Goal: Transaction & Acquisition: Purchase product/service

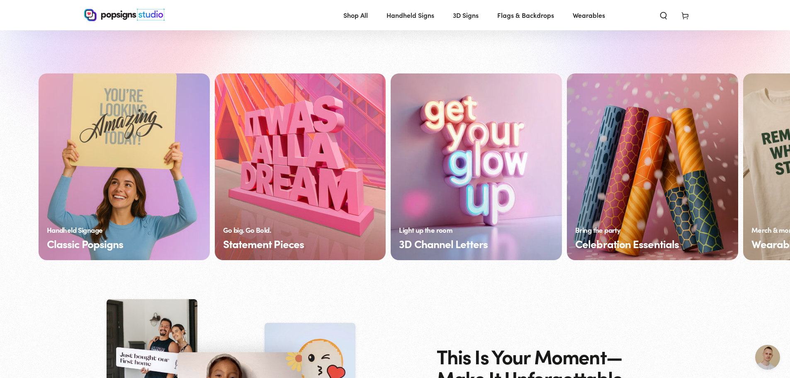
scroll to position [622, 0]
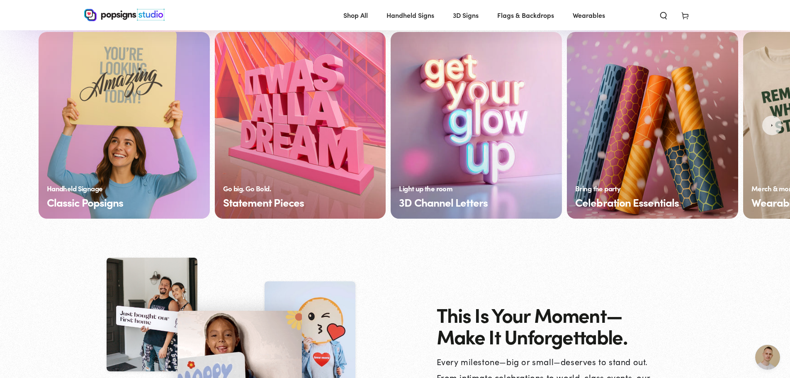
click at [76, 119] on link "Classic Popsigns" at bounding box center [124, 125] width 171 height 187
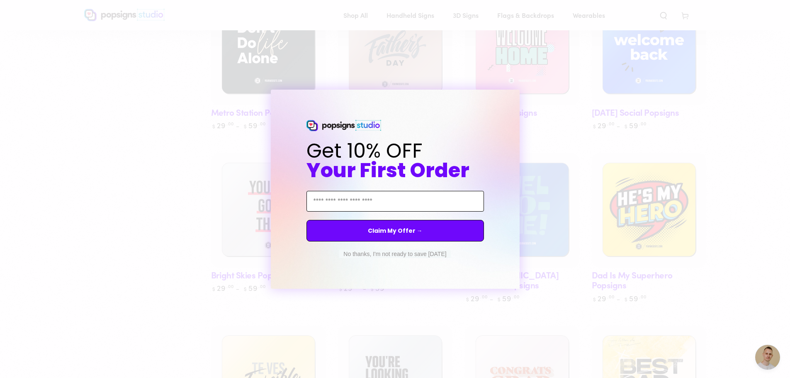
scroll to position [498, 0]
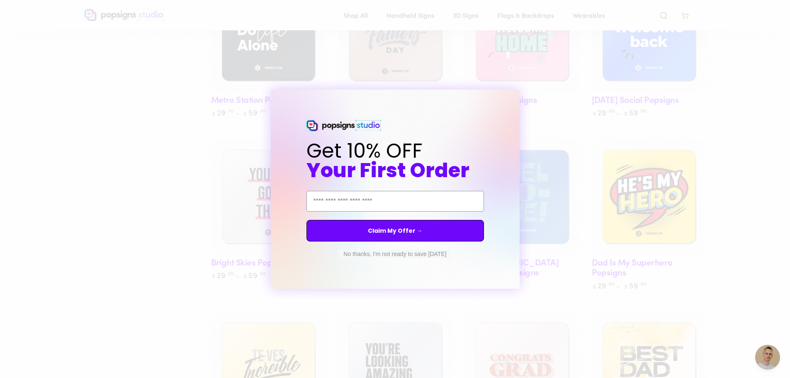
click at [367, 254] on button "No thanks, I'm not ready to save [DATE]" at bounding box center [394, 254] width 111 height 8
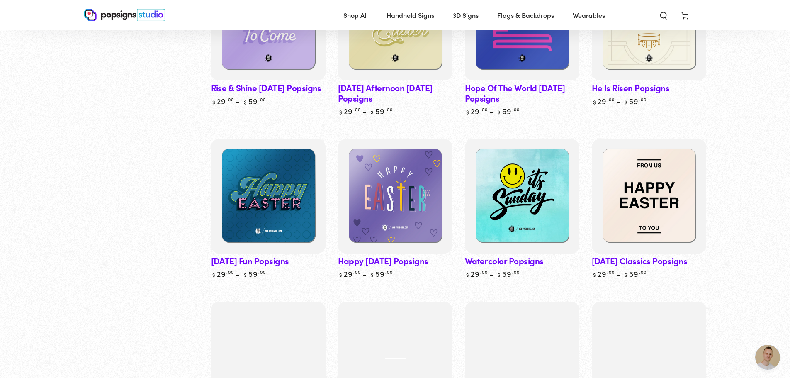
scroll to position [2032, 0]
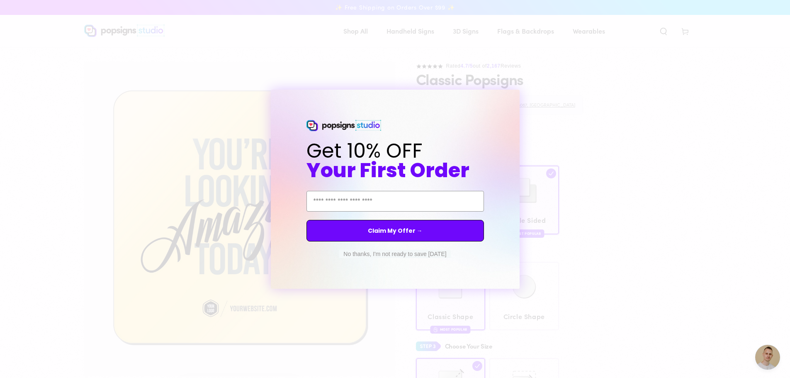
click at [400, 257] on button "No thanks, I'm not ready to save today" at bounding box center [394, 254] width 111 height 8
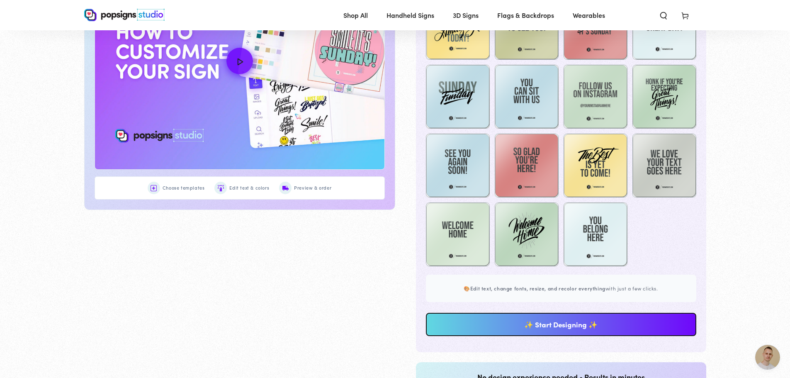
scroll to position [537, 0]
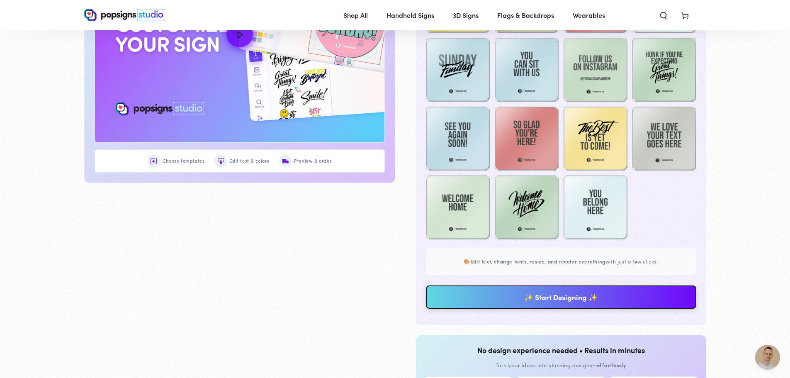
click at [576, 298] on link "✨ Start Designing ✨" at bounding box center [561, 296] width 270 height 23
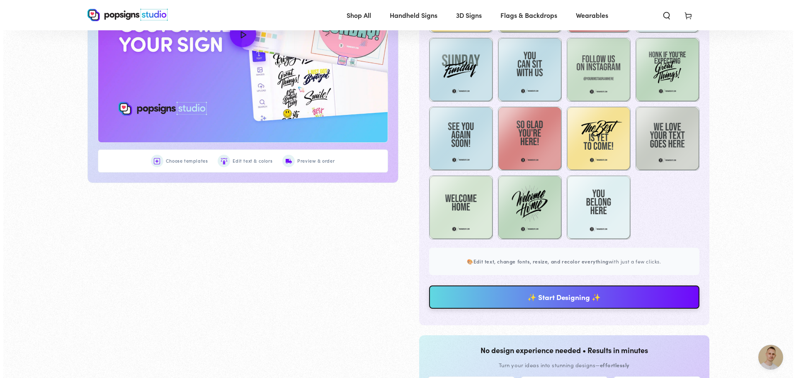
scroll to position [0, 0]
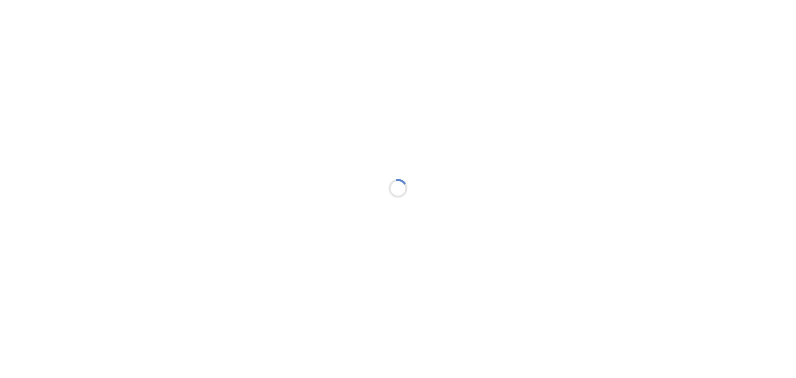
type textarea "An ancient tree with a door leading to a magical world"
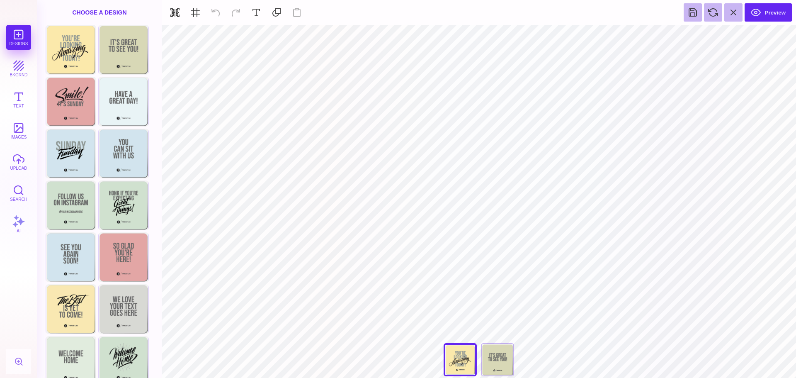
type input "#FBE9AB"
click at [452, 34] on button at bounding box center [452, 35] width 16 height 16
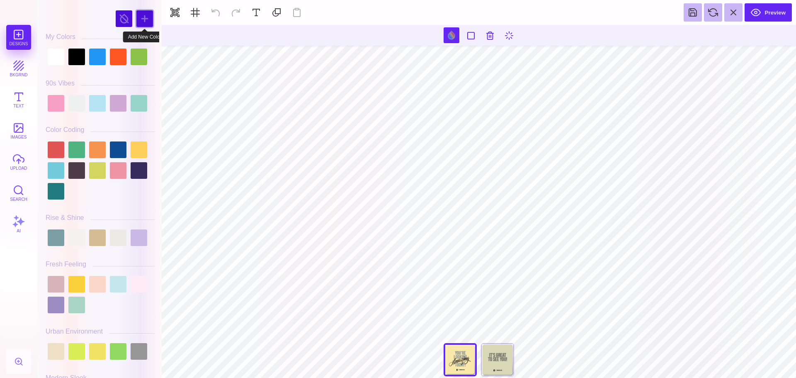
click at [142, 16] on div at bounding box center [144, 18] width 17 height 17
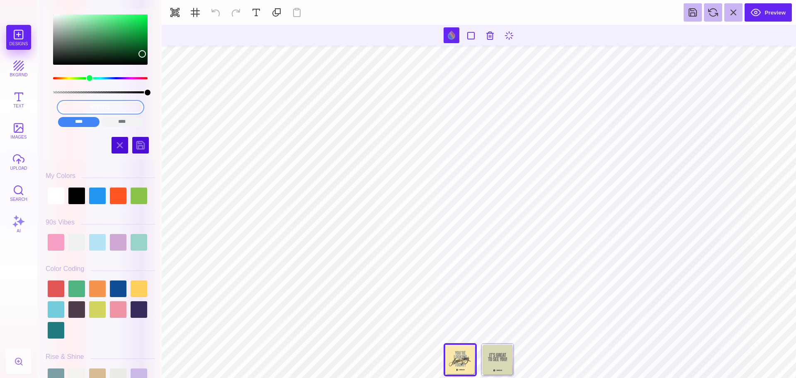
drag, startPoint x: 123, startPoint y: 106, endPoint x: 51, endPoint y: 104, distance: 72.2
click at [51, 104] on div "#033613 **** **** **** **** **** **** ****** *****" at bounding box center [100, 69] width 109 height 122
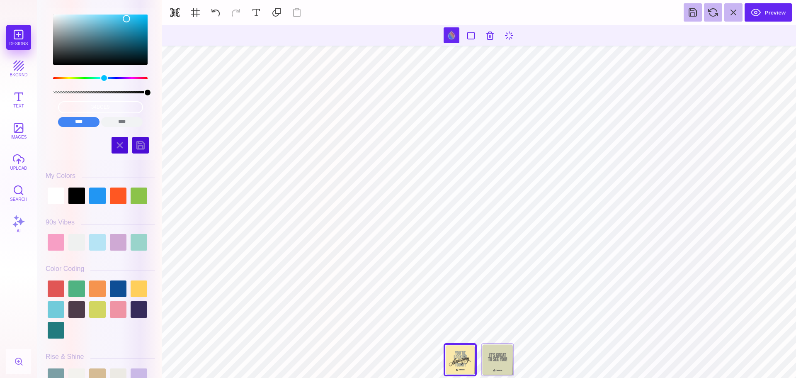
type input "#34BCE9"
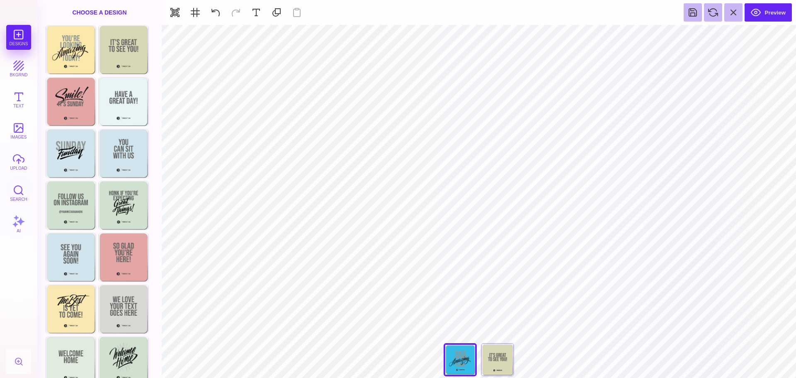
type input "#8F9895"
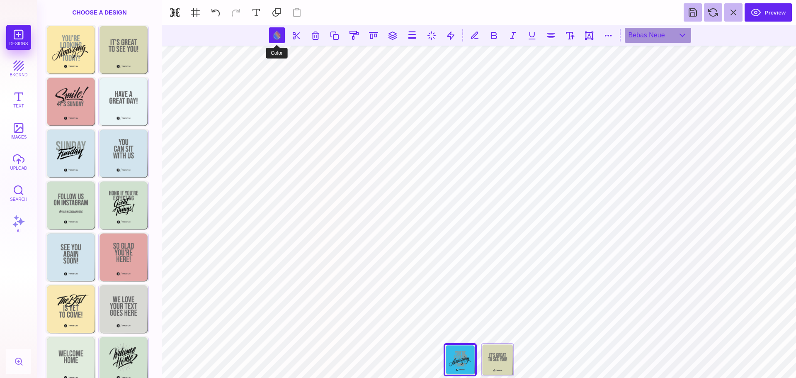
click at [272, 35] on button at bounding box center [277, 35] width 16 height 16
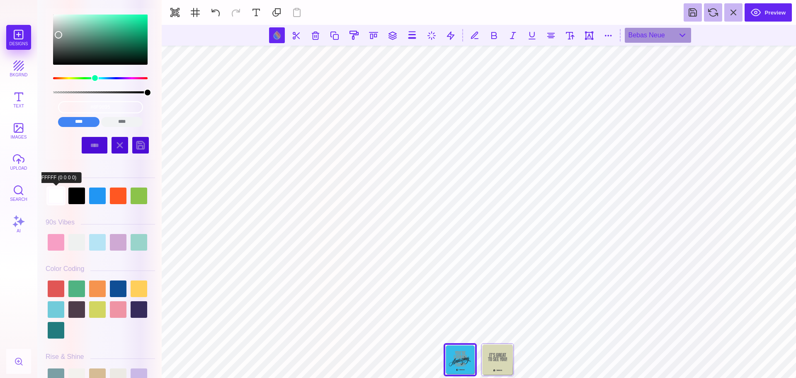
click at [60, 192] on div at bounding box center [56, 195] width 17 height 17
type input "#FFFFFF"
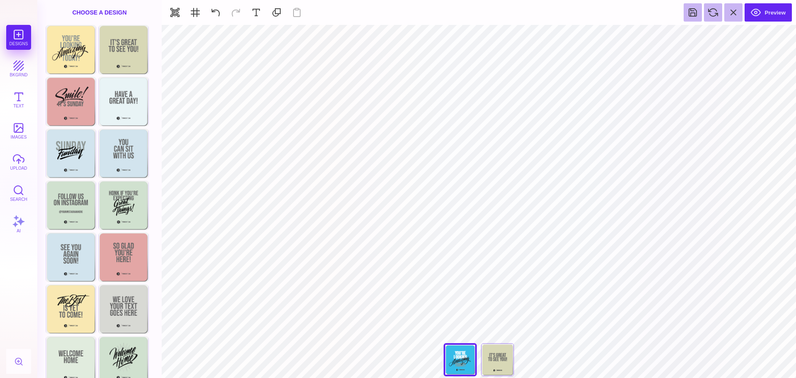
type input "#8F9895"
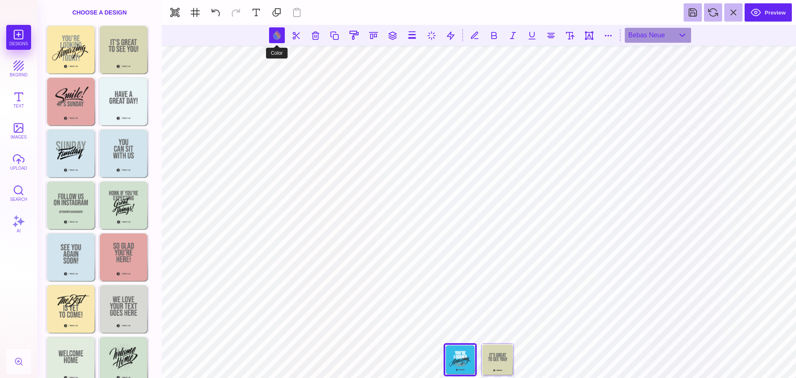
click at [280, 34] on button at bounding box center [277, 35] width 16 height 16
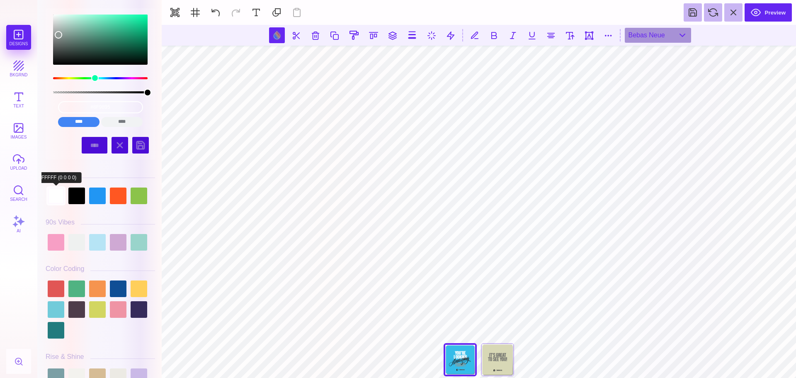
click at [55, 199] on div at bounding box center [56, 195] width 17 height 17
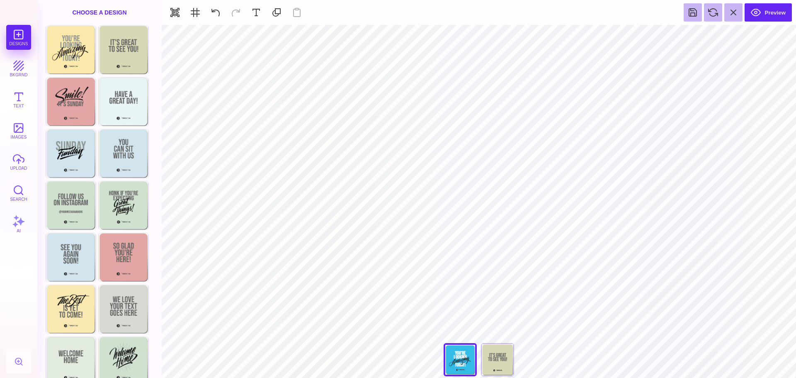
type input "#34BCE9"
click at [26, 133] on button "images" at bounding box center [18, 130] width 25 height 25
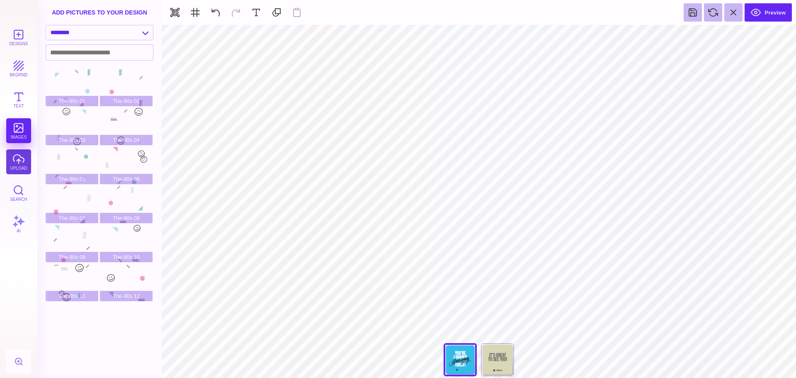
click at [19, 158] on button "upload" at bounding box center [18, 161] width 25 height 25
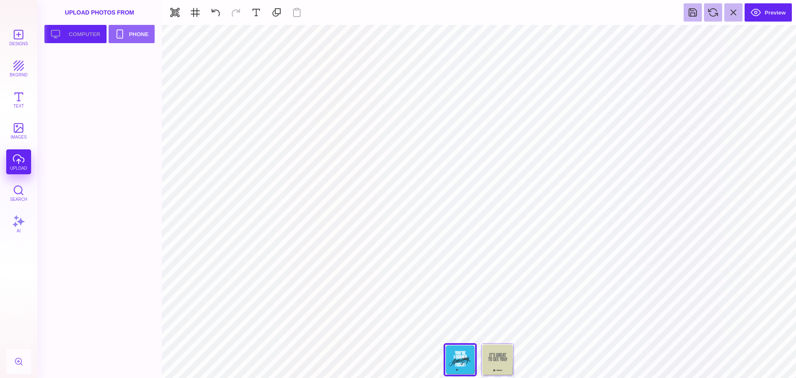
click at [87, 39] on button "Upload your artwork Computer" at bounding box center [75, 34] width 62 height 18
click at [83, 73] on div at bounding box center [102, 70] width 113 height 39
click at [68, 70] on div at bounding box center [72, 69] width 53 height 37
click at [83, 35] on button "Upload your artwork Computer" at bounding box center [75, 34] width 62 height 18
click at [133, 71] on div at bounding box center [126, 69] width 53 height 37
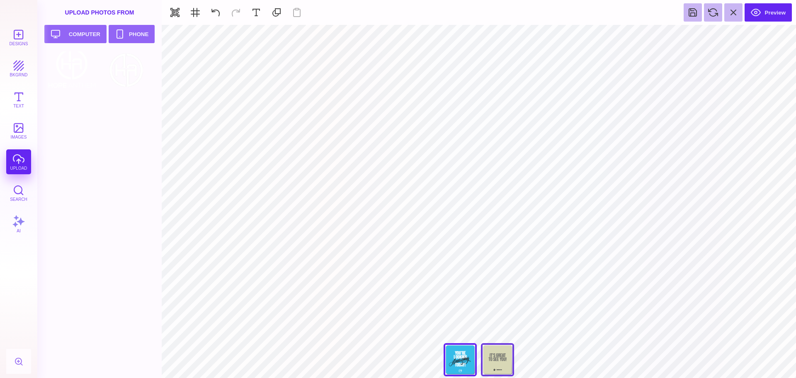
click at [505, 367] on div "Back" at bounding box center [497, 359] width 33 height 33
type input "#D8D8B6"
click at [454, 36] on button at bounding box center [452, 35] width 16 height 16
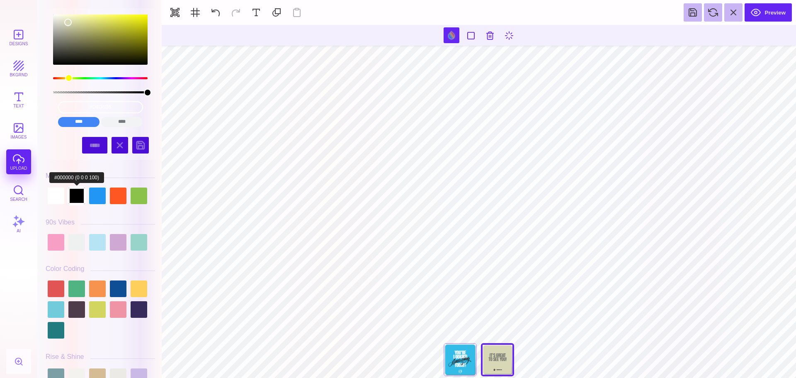
click at [75, 198] on div at bounding box center [76, 195] width 17 height 17
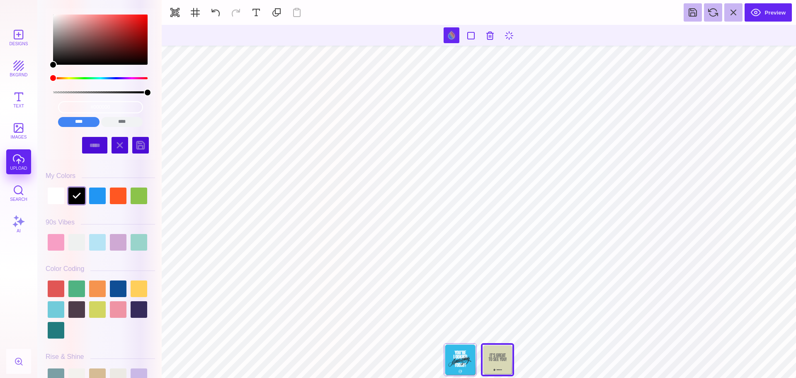
type input "#666766"
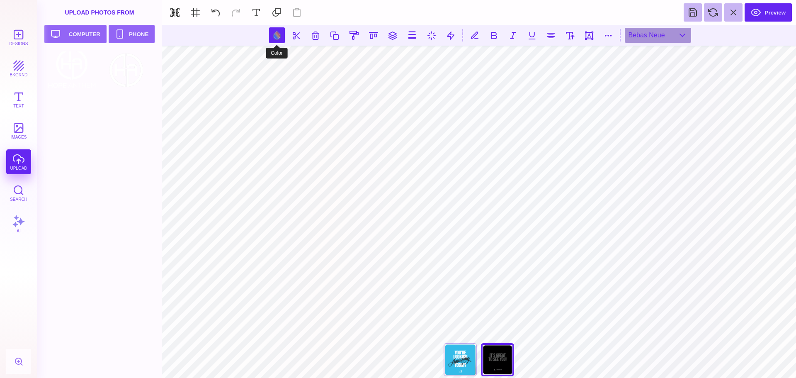
click at [277, 37] on button at bounding box center [277, 35] width 16 height 16
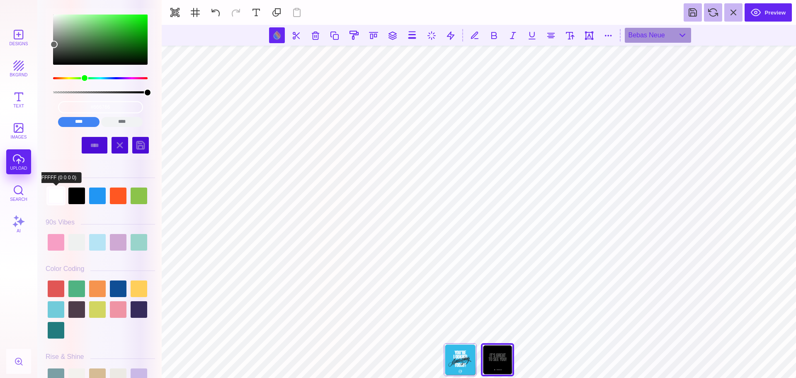
click at [48, 200] on div at bounding box center [56, 195] width 17 height 17
type input "#FFFFFF"
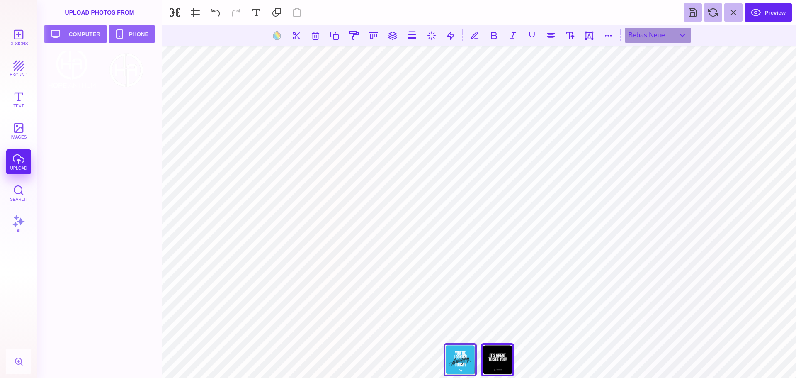
click at [455, 354] on div "Front" at bounding box center [460, 359] width 33 height 33
click at [498, 358] on div "Back" at bounding box center [497, 359] width 33 height 33
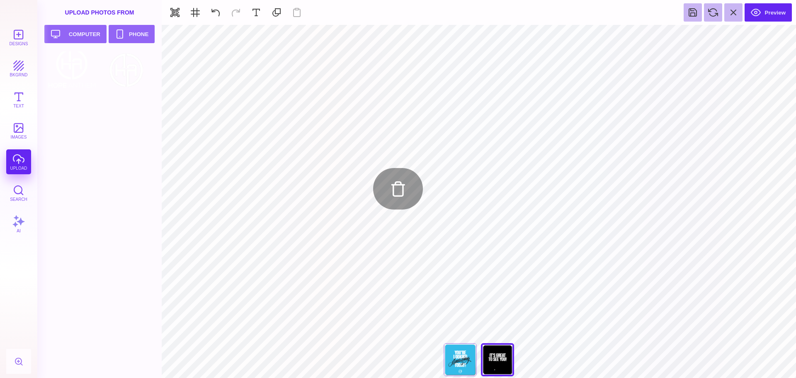
type input "#FFFFFF"
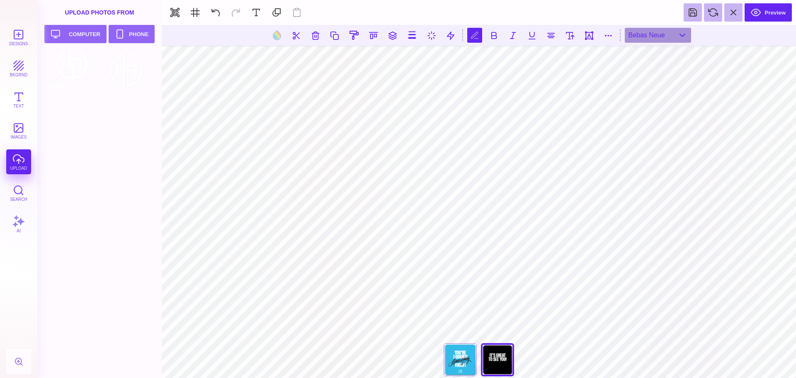
scroll to position [0, 0]
click at [278, 39] on button at bounding box center [277, 35] width 16 height 16
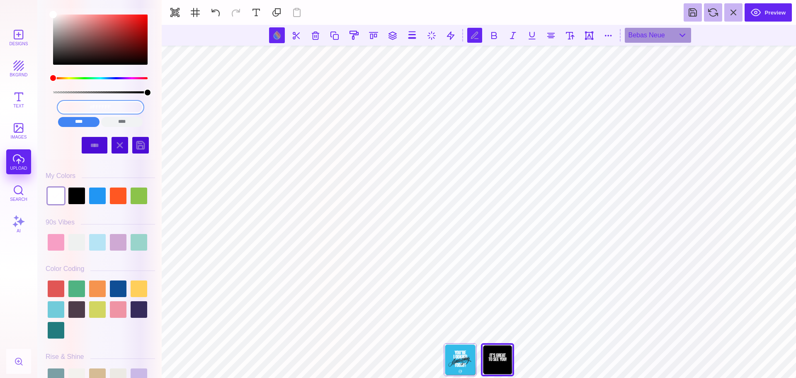
drag, startPoint x: 119, startPoint y: 104, endPoint x: 56, endPoint y: 99, distance: 63.7
click at [56, 99] on div "#FFFFFF **** **** **** **** **** **** ****** *****" at bounding box center [100, 113] width 97 height 33
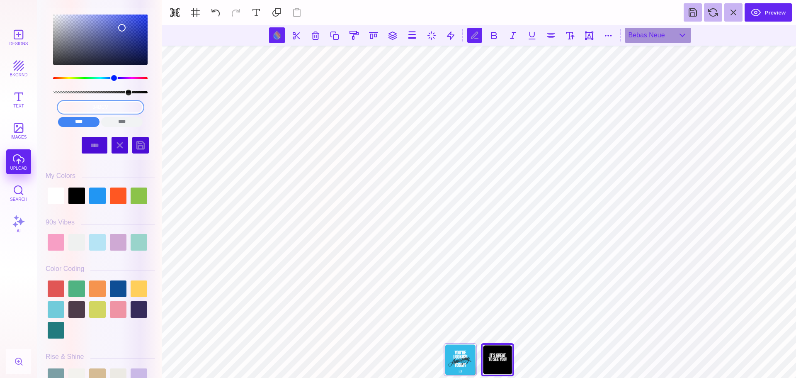
drag, startPoint x: 114, startPoint y: 103, endPoint x: 54, endPoint y: 104, distance: 59.3
click at [56, 104] on div "34bcv **** **** **** **** **** **** ****** *****" at bounding box center [100, 113] width 97 height 33
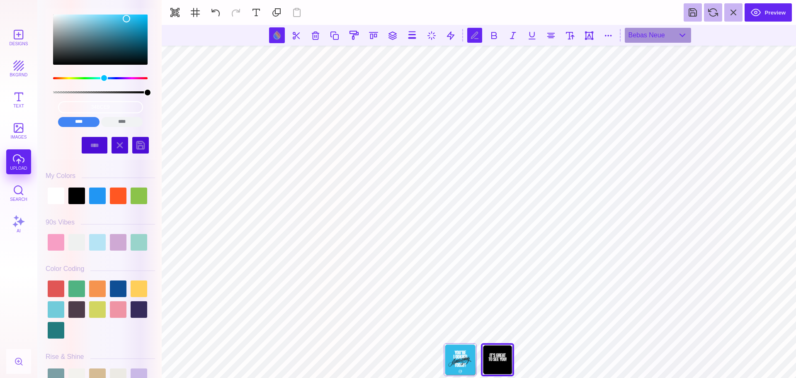
type input "#34BCE9"
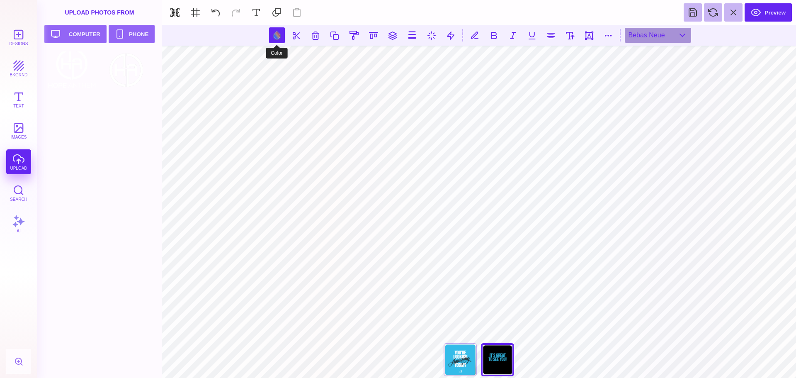
click at [281, 37] on button at bounding box center [277, 35] width 16 height 16
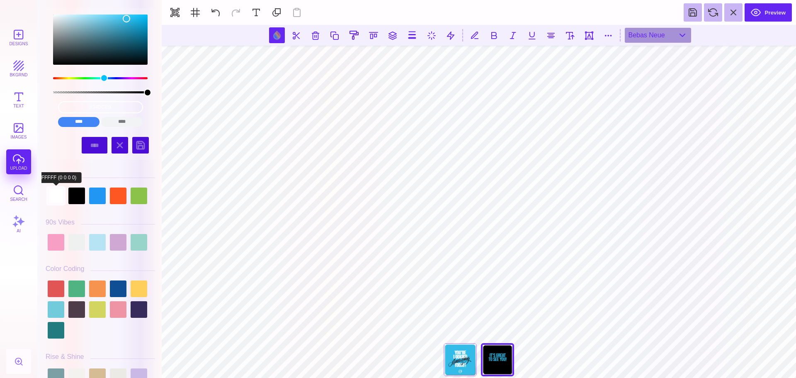
click at [53, 199] on div at bounding box center [56, 195] width 17 height 17
type input "#FFFFFF"
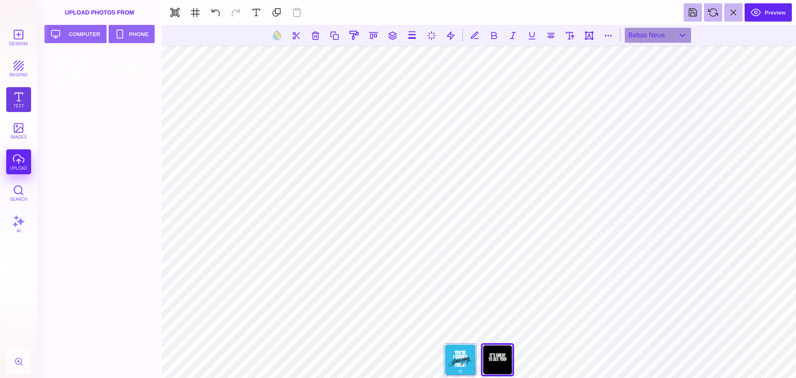
click at [13, 100] on button "Text" at bounding box center [18, 99] width 25 height 25
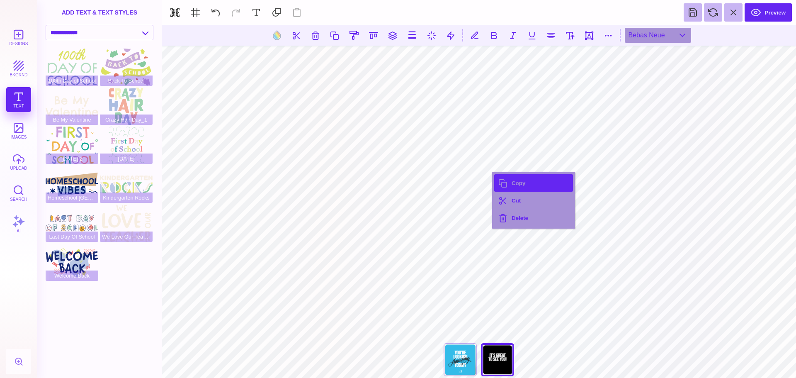
click at [519, 181] on button "Copy" at bounding box center [533, 182] width 79 height 17
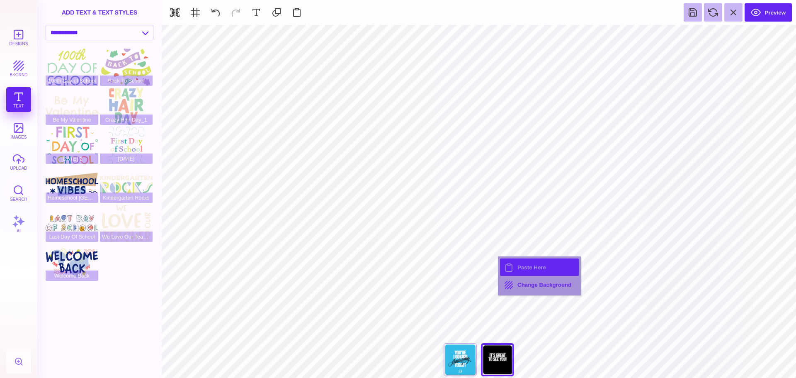
click at [529, 268] on button "Paste Here" at bounding box center [539, 266] width 79 height 17
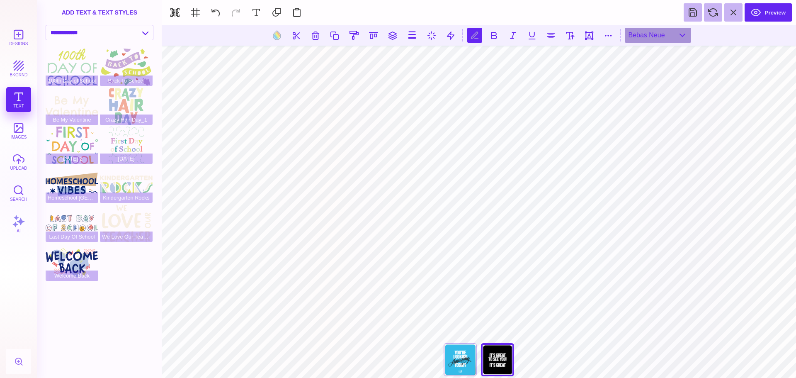
scroll to position [0, 1]
type textarea "*****"
click at [277, 32] on button at bounding box center [277, 35] width 16 height 16
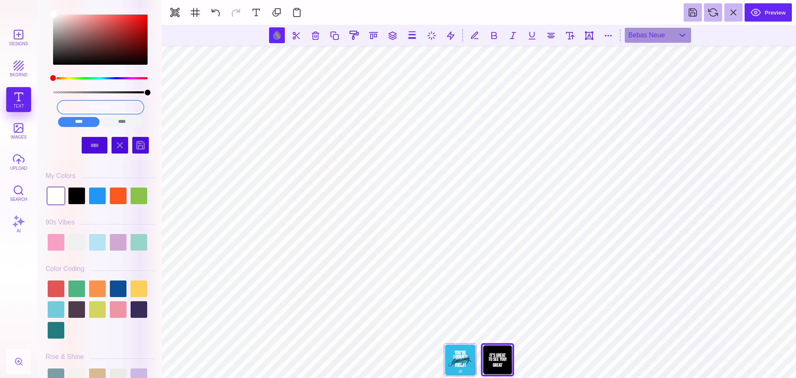
drag, startPoint x: 126, startPoint y: 105, endPoint x: 50, endPoint y: 105, distance: 76.7
click at [50, 105] on div "#FFFFFF **** **** **** **** **** **** ****** *****" at bounding box center [100, 69] width 109 height 122
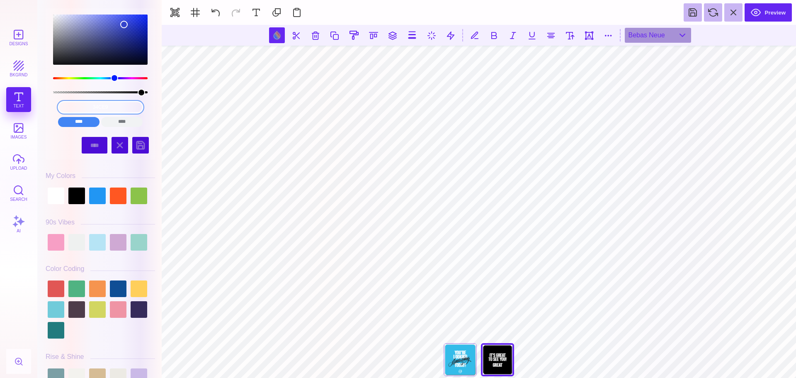
drag, startPoint x: 130, startPoint y: 106, endPoint x: 56, endPoint y: 103, distance: 73.4
click at [58, 104] on div "34ce9 **** **** **** **** **** **** ****** *****" at bounding box center [100, 113] width 97 height 33
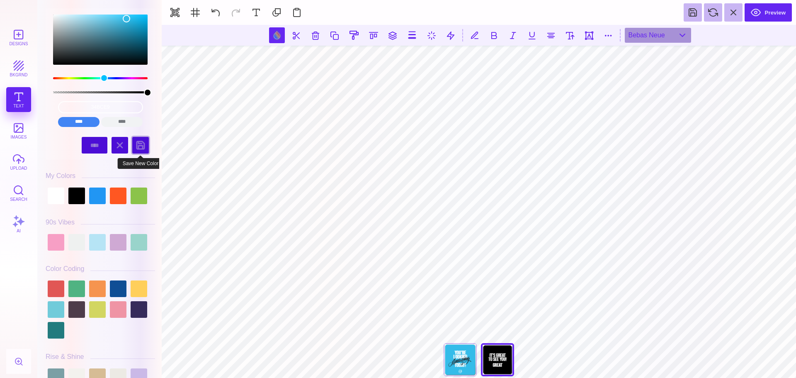
type input "#34BCE9"
click at [137, 144] on div at bounding box center [140, 145] width 17 height 17
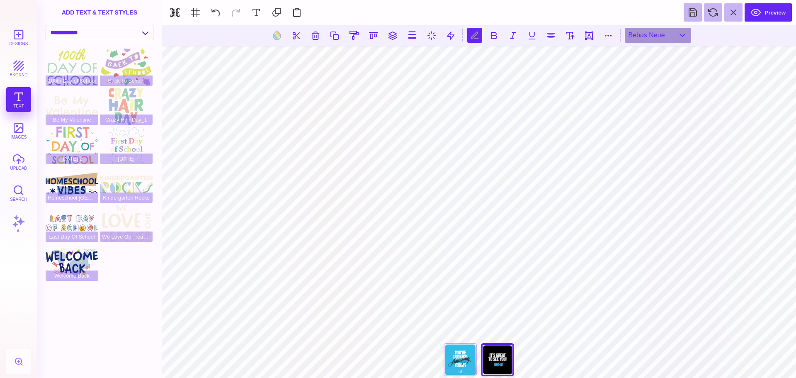
type textarea "**********"
click at [217, 16] on button at bounding box center [216, 12] width 18 height 18
click at [216, 16] on button at bounding box center [216, 12] width 18 height 18
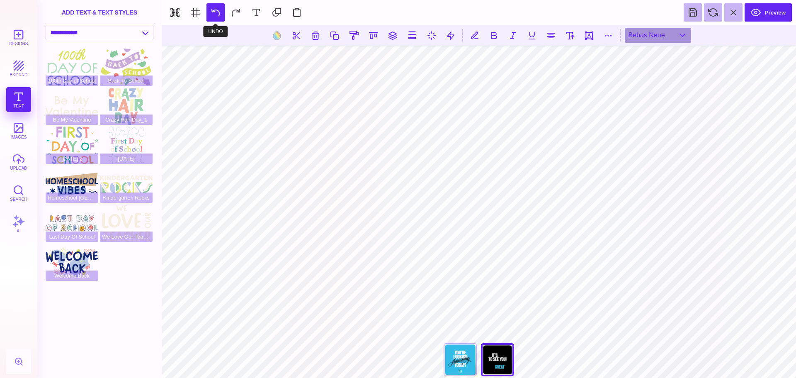
click at [216, 16] on button at bounding box center [216, 12] width 18 height 18
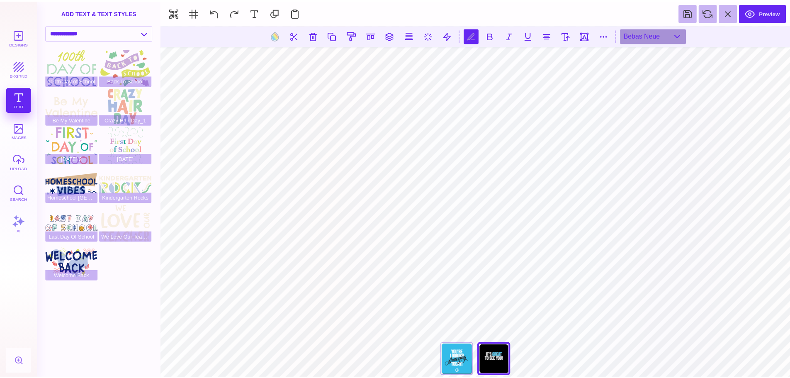
scroll to position [0, 2]
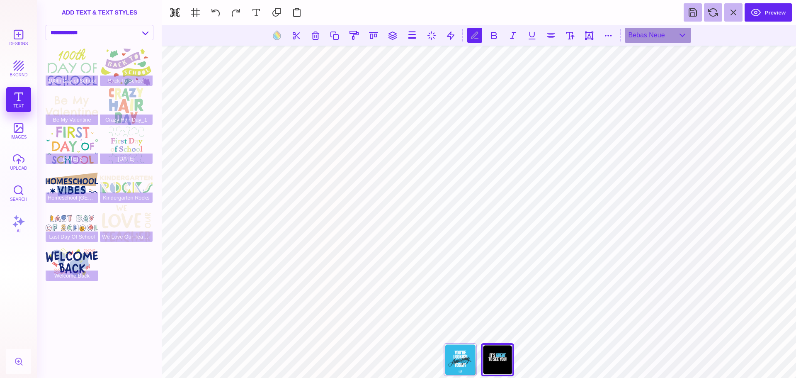
type textarea "**********"
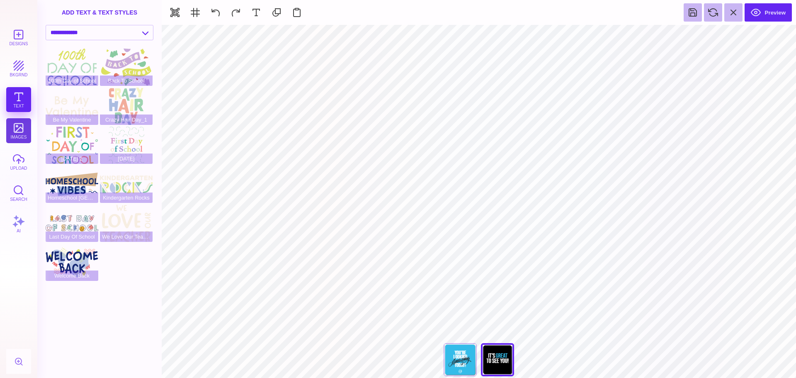
click at [26, 135] on button "images" at bounding box center [18, 130] width 25 height 25
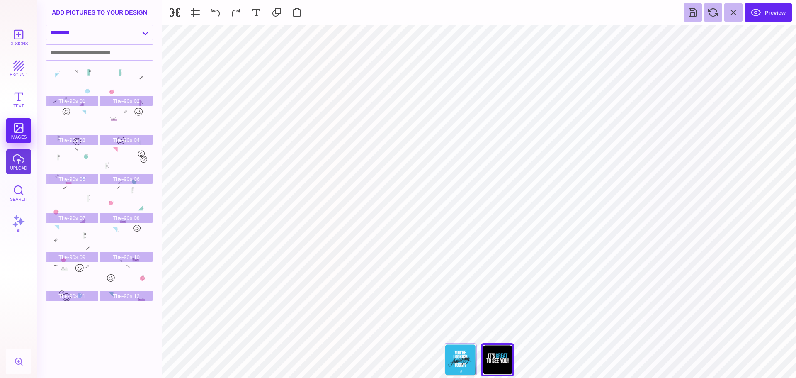
click at [18, 167] on button "upload" at bounding box center [18, 161] width 25 height 25
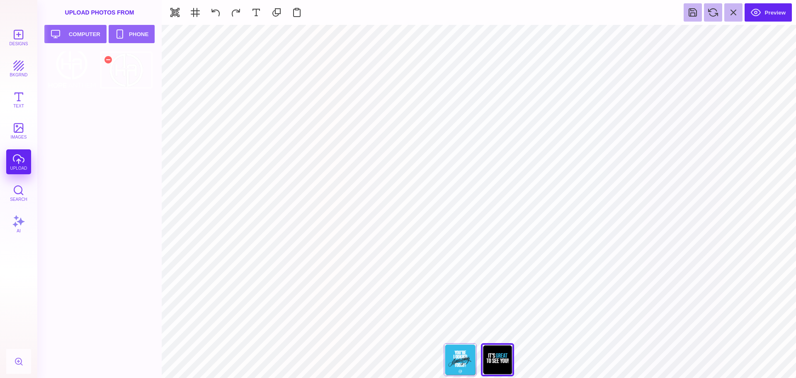
click at [125, 73] on div at bounding box center [126, 69] width 53 height 37
type input "#000000"
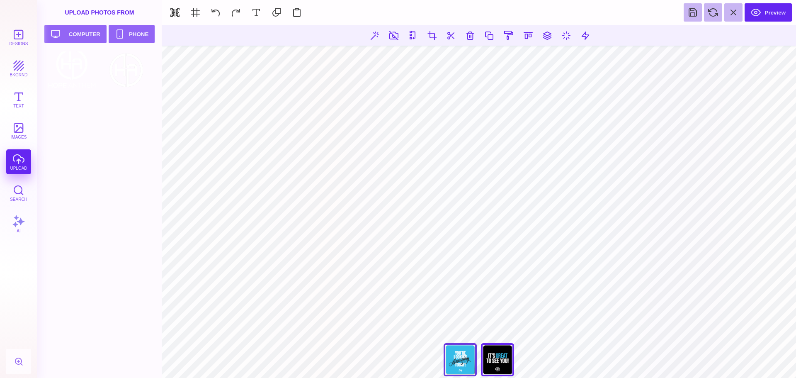
click at [455, 356] on div "Front" at bounding box center [460, 359] width 33 height 33
click at [503, 358] on div "Back" at bounding box center [497, 359] width 33 height 33
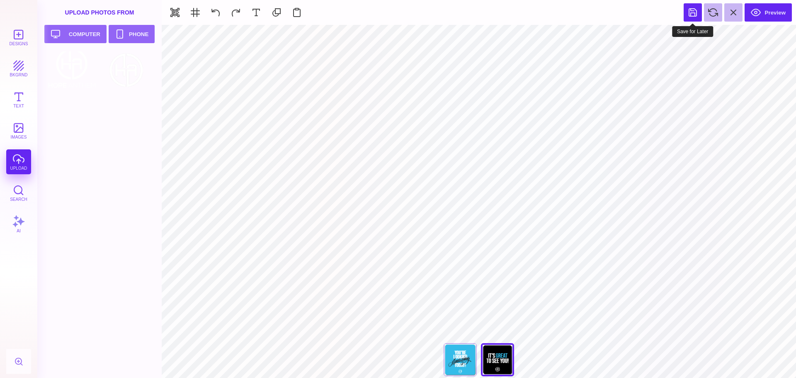
click at [694, 12] on button at bounding box center [693, 12] width 18 height 18
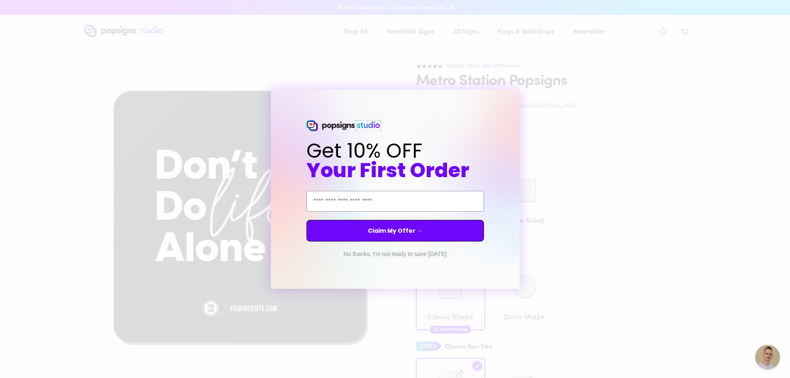
click at [390, 257] on button "No thanks, I'm not ready to save [DATE]" at bounding box center [394, 254] width 111 height 8
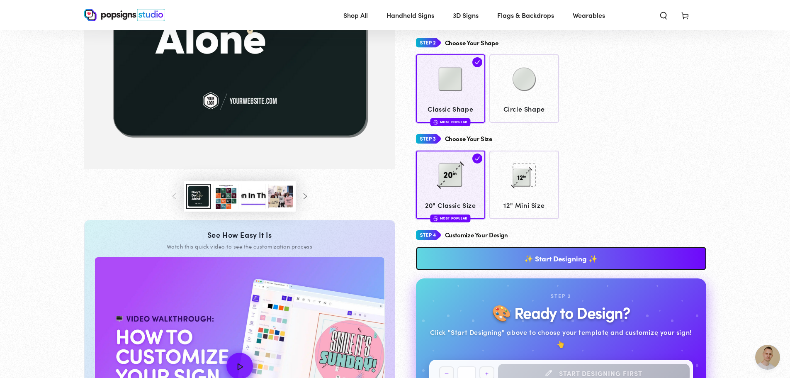
click at [222, 193] on button "Load image 3 in gallery view" at bounding box center [226, 196] width 25 height 25
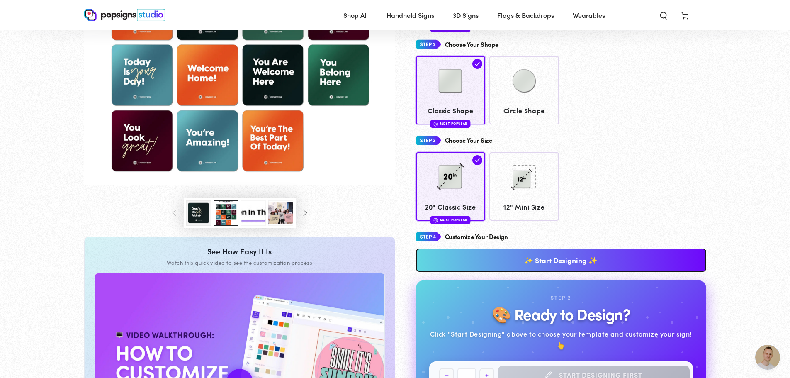
scroll to position [219, 0]
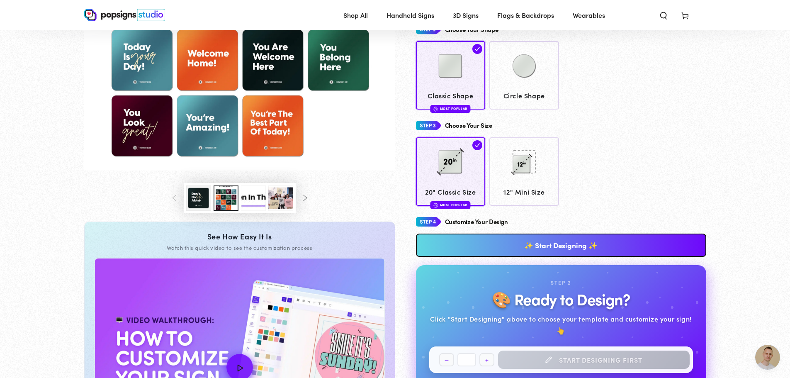
click at [552, 246] on link "✨ Start Designing ✨" at bounding box center [561, 244] width 290 height 23
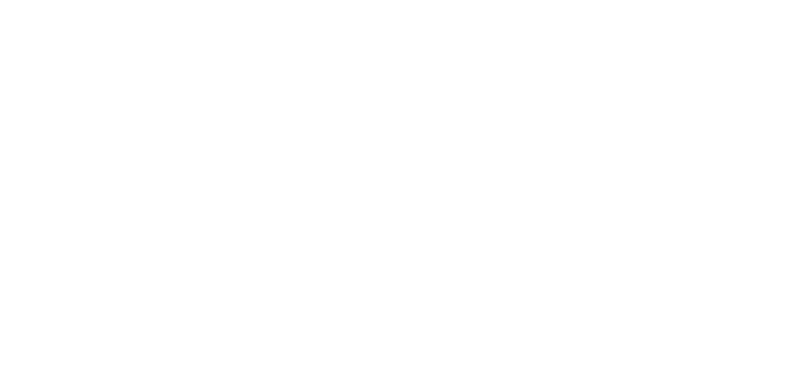
scroll to position [0, 0]
type textarea "An ancient tree with a door leading to a magical world"
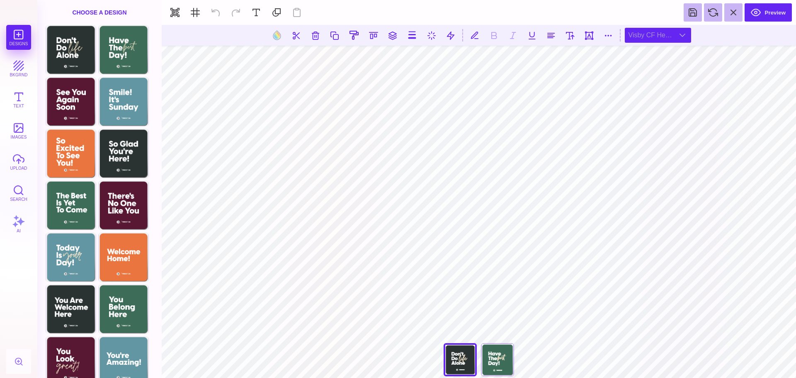
click at [686, 36] on div "Visby CF Heavy" at bounding box center [658, 35] width 66 height 15
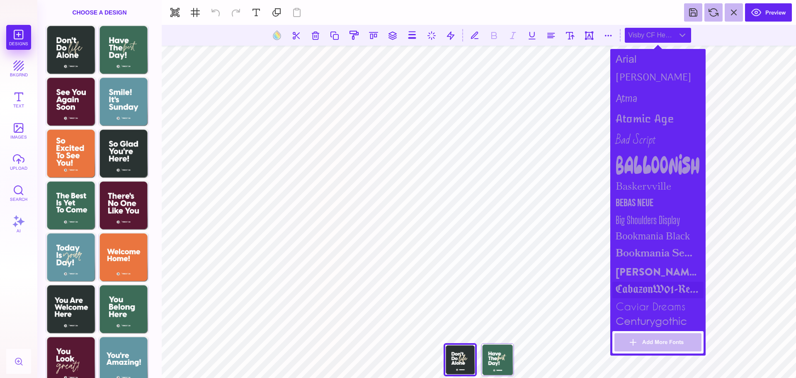
scroll to position [124, 0]
click at [633, 202] on div "Bebas Neue" at bounding box center [658, 202] width 91 height 17
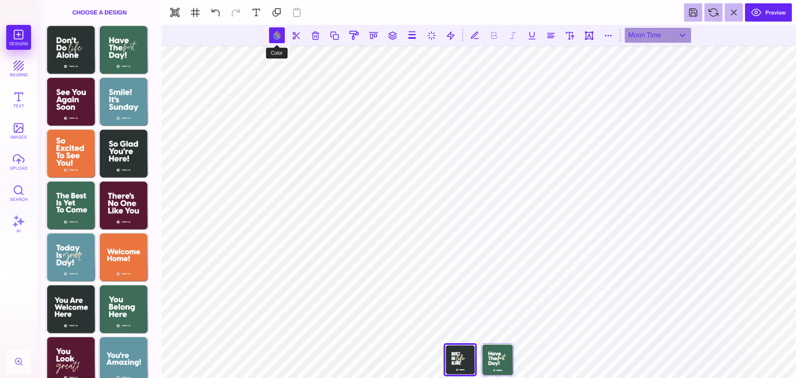
click at [277, 39] on button at bounding box center [277, 35] width 16 height 16
type input "#F5E7CC"
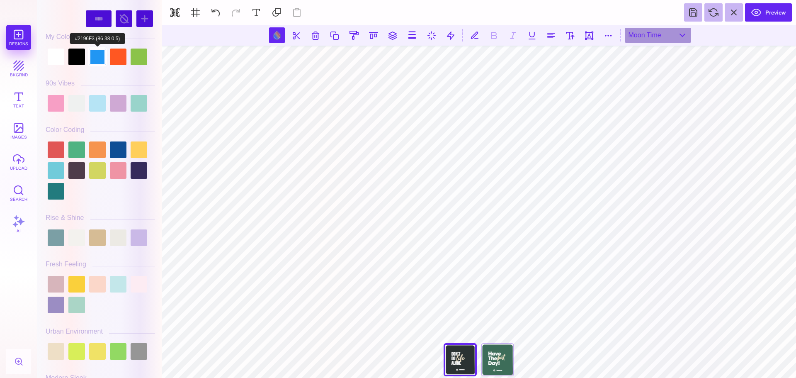
click at [100, 53] on div at bounding box center [97, 57] width 17 height 17
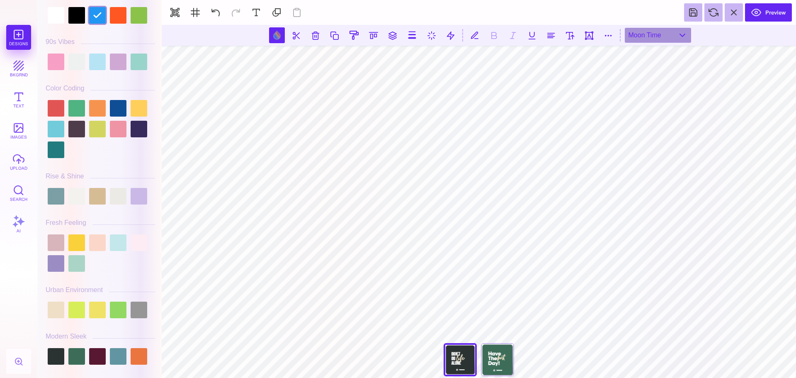
scroll to position [0, 0]
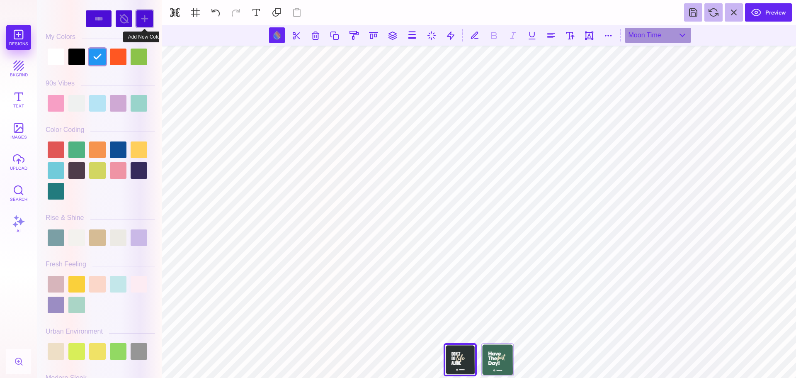
click at [143, 21] on div at bounding box center [144, 18] width 17 height 17
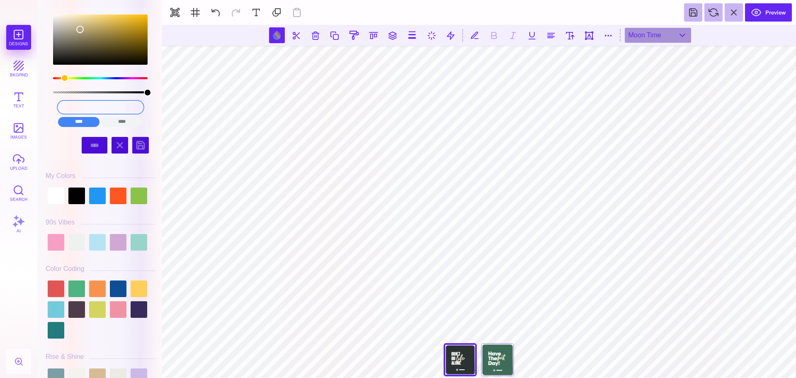
drag, startPoint x: 117, startPoint y: 105, endPoint x: 63, endPoint y: 104, distance: 54.4
click at [64, 104] on input "#B4A781" at bounding box center [100, 107] width 85 height 12
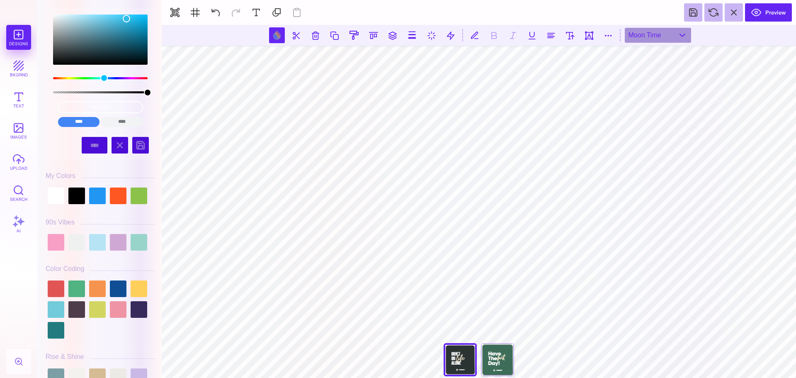
type input "#34BCE9"
click at [85, 120] on input "****" at bounding box center [78, 122] width 41 height 10
click at [94, 146] on select "**** ******" at bounding box center [95, 145] width 26 height 17
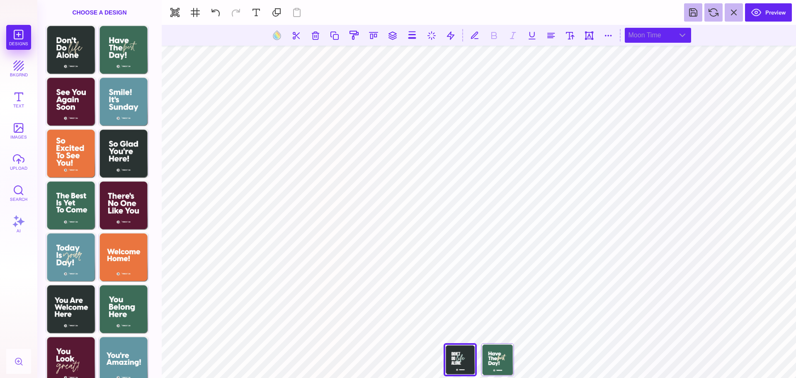
click at [656, 34] on div "Moon Time" at bounding box center [658, 35] width 66 height 15
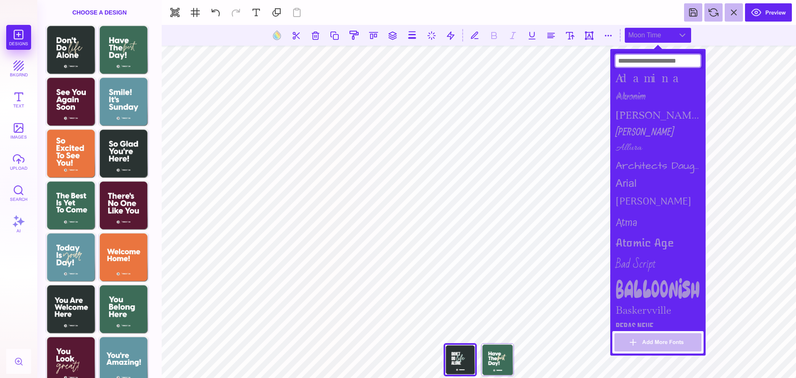
click at [648, 64] on input at bounding box center [658, 61] width 85 height 12
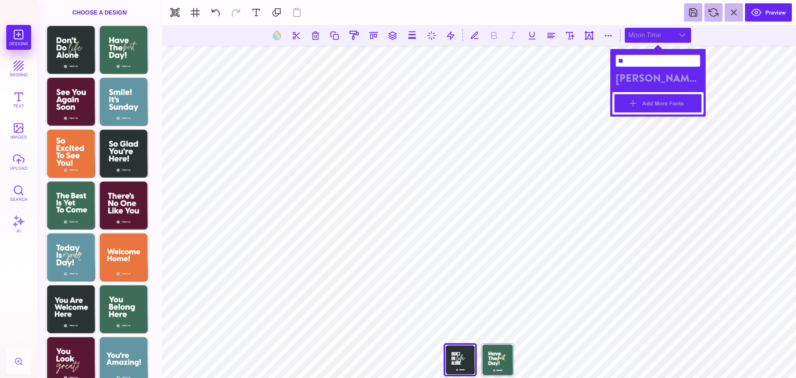
type input "**"
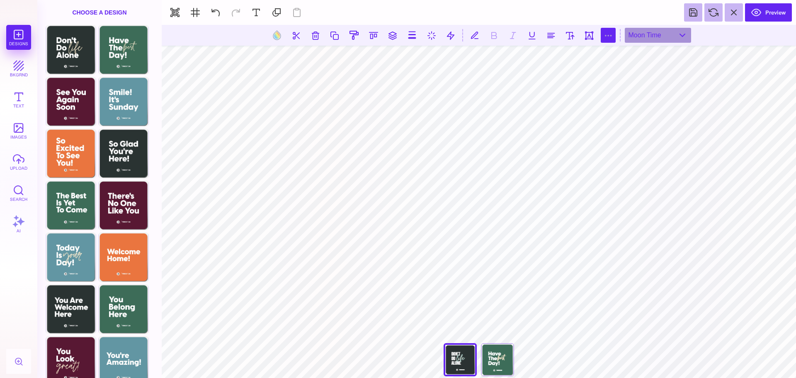
click at [606, 35] on button at bounding box center [608, 35] width 15 height 15
type input "*"
click at [270, 32] on button at bounding box center [277, 35] width 16 height 16
click at [450, 34] on button at bounding box center [450, 35] width 15 height 15
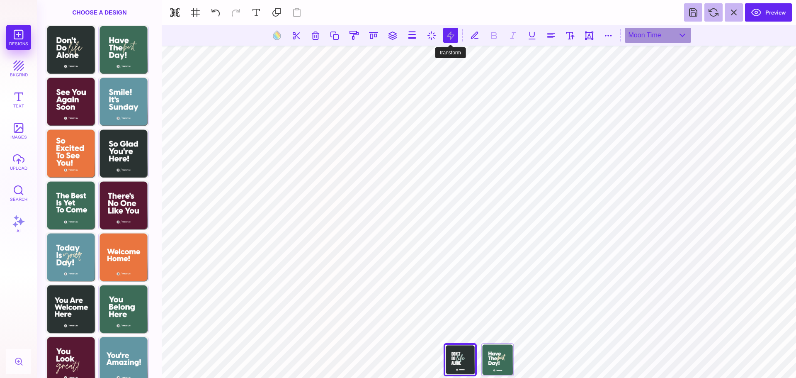
type input "***"
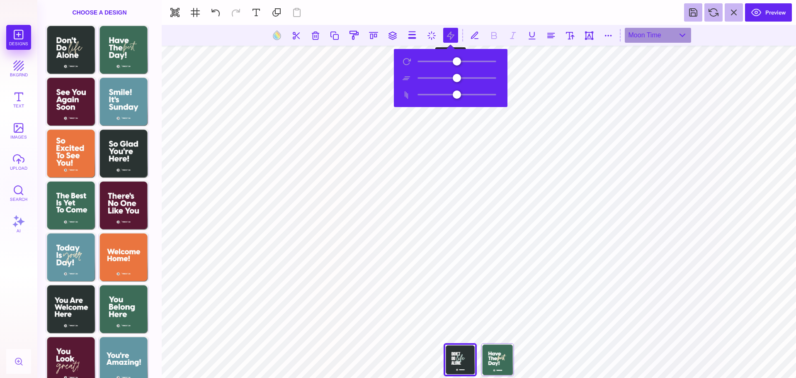
click at [450, 40] on button at bounding box center [450, 35] width 15 height 15
click at [434, 36] on button at bounding box center [431, 35] width 15 height 15
type input "*"
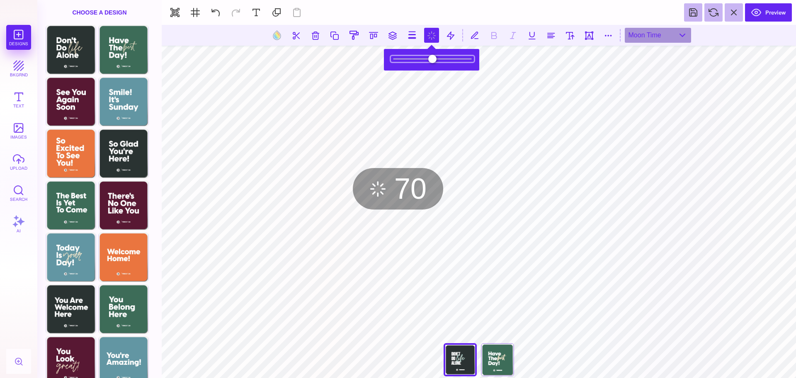
type input "*"
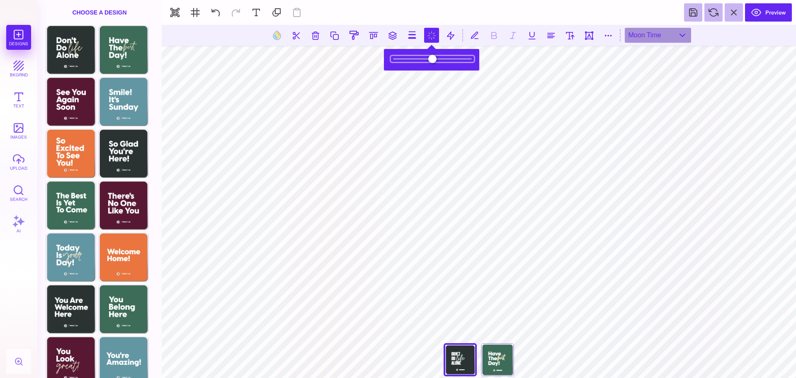
drag, startPoint x: 469, startPoint y: 60, endPoint x: 544, endPoint y: 65, distance: 75.3
click at [474, 62] on input "range" at bounding box center [432, 59] width 83 height 6
click at [413, 33] on button at bounding box center [412, 35] width 16 height 16
type input "***"
drag, startPoint x: 382, startPoint y: 59, endPoint x: 356, endPoint y: 56, distance: 25.9
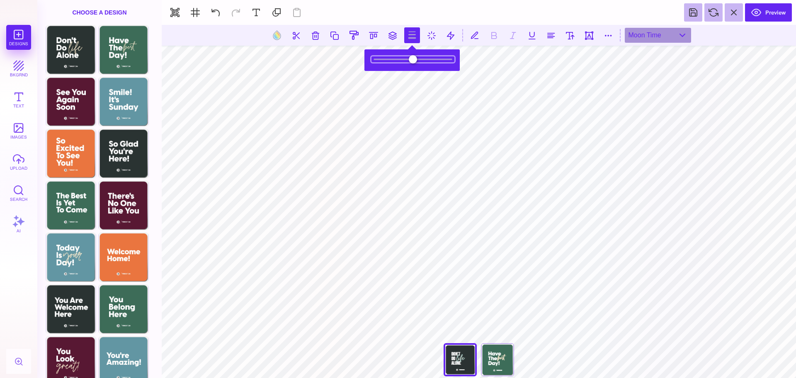
type input "*"
click at [372, 56] on input "range" at bounding box center [413, 59] width 83 height 6
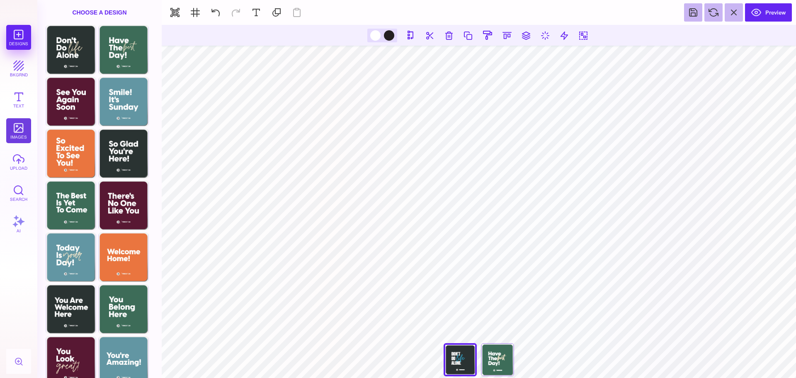
click at [20, 131] on button "images" at bounding box center [18, 130] width 25 height 25
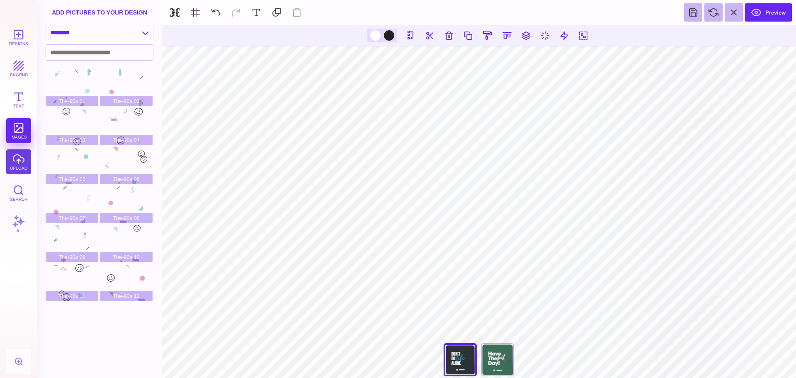
click at [19, 164] on button "upload" at bounding box center [18, 161] width 25 height 25
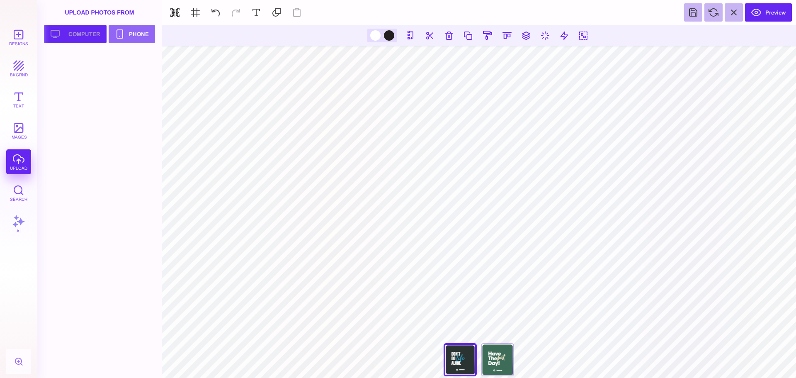
click at [93, 35] on button "Upload your artwork Computer" at bounding box center [75, 34] width 63 height 18
click at [71, 68] on div at bounding box center [72, 69] width 53 height 37
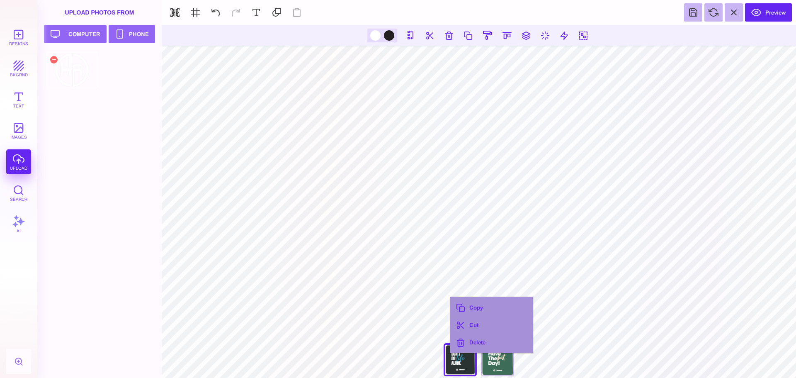
click at [70, 71] on div at bounding box center [72, 69] width 53 height 37
click at [480, 339] on button "Delete" at bounding box center [491, 341] width 79 height 17
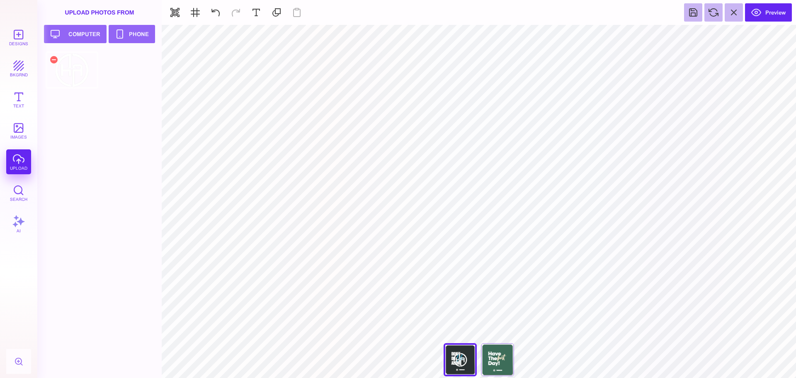
click at [74, 68] on div at bounding box center [72, 69] width 53 height 37
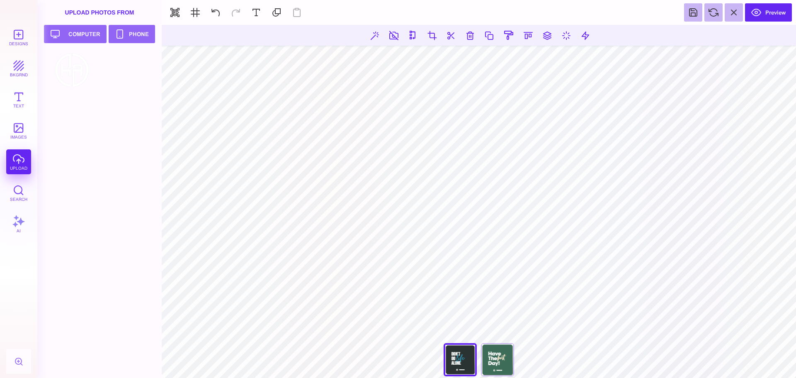
click at [411, 299] on section "**********" at bounding box center [479, 201] width 634 height 353
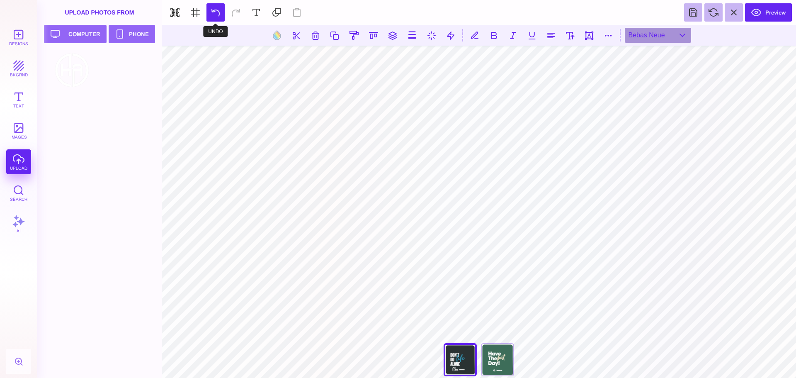
click at [217, 12] on button at bounding box center [216, 12] width 18 height 18
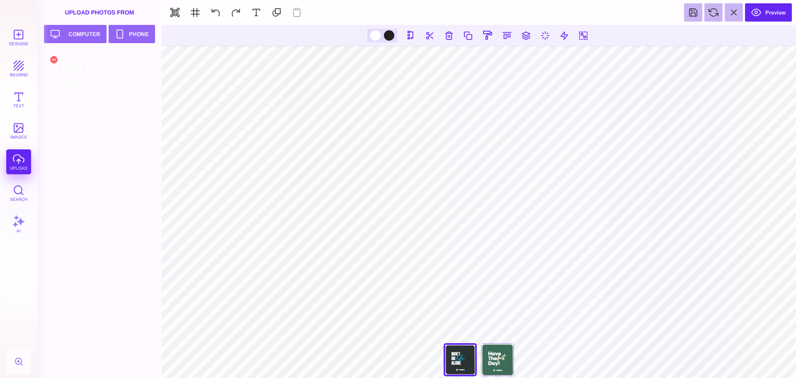
click at [79, 73] on div at bounding box center [72, 69] width 53 height 37
drag, startPoint x: 384, startPoint y: 36, endPoint x: 377, endPoint y: 41, distance: 9.1
click at [384, 36] on button at bounding box center [384, 35] width 16 height 16
type input "#FFFFFF"
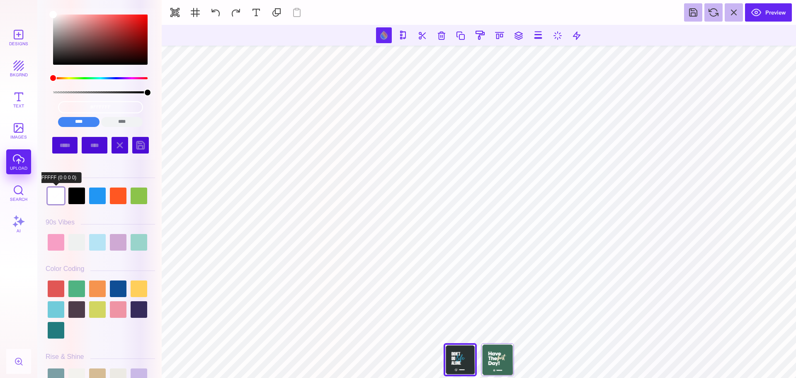
click at [52, 204] on div at bounding box center [56, 195] width 17 height 17
click at [557, 34] on button at bounding box center [557, 35] width 15 height 15
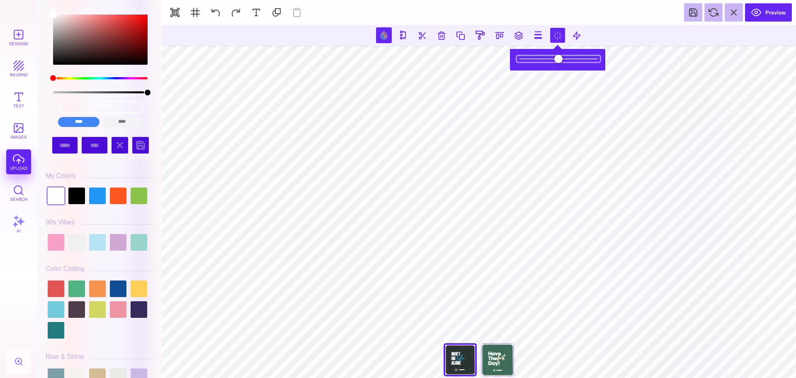
drag, startPoint x: 593, startPoint y: 61, endPoint x: 631, endPoint y: 67, distance: 38.3
click at [600, 62] on input "range" at bounding box center [558, 59] width 83 height 6
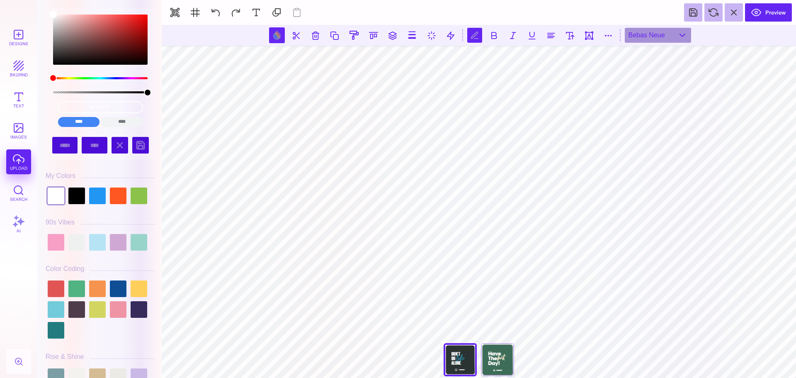
scroll to position [0, 1]
type textarea "**********"
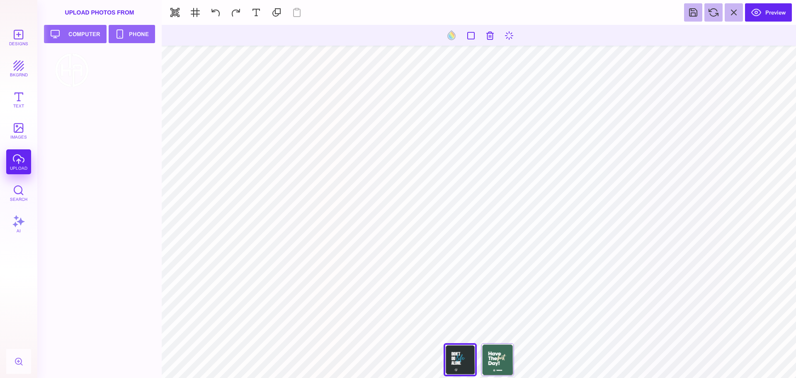
type input "#000000"
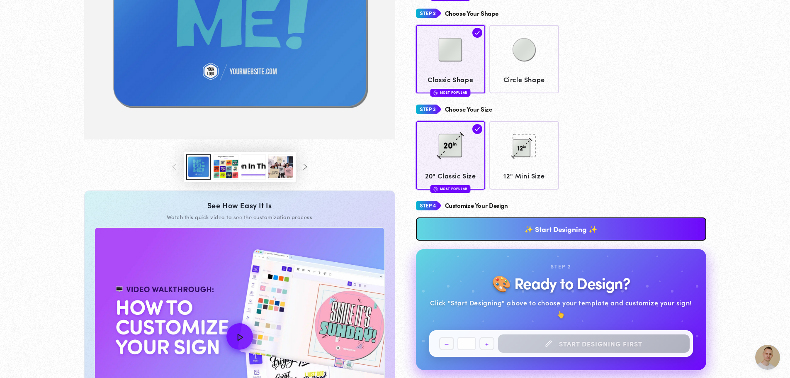
scroll to position [247, 0]
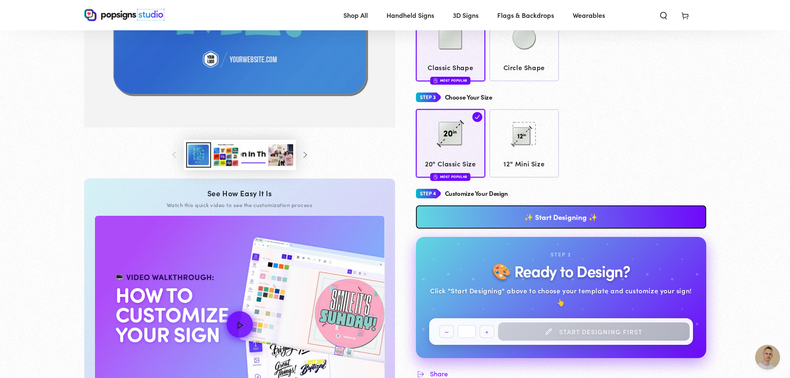
click at [224, 165] on button "Load image 3 in gallery view" at bounding box center [226, 154] width 25 height 25
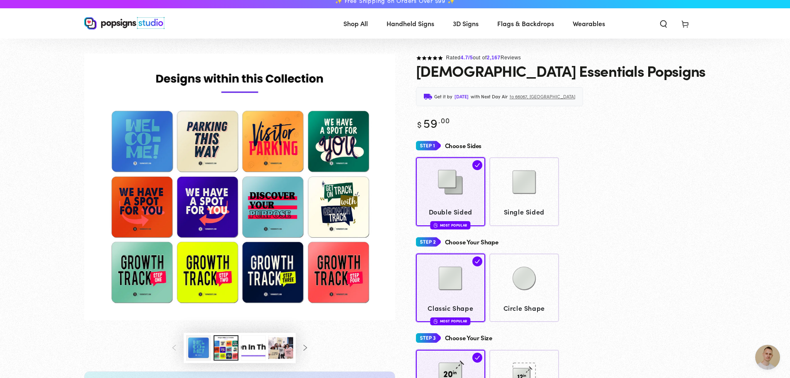
scroll to position [0, 0]
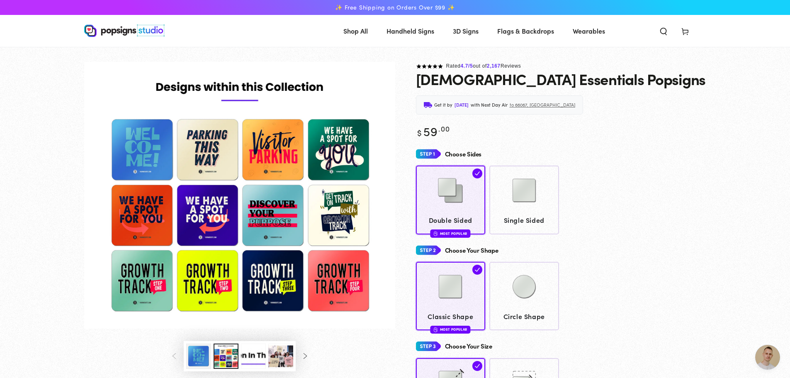
click at [257, 362] on button "Load image 4 in gallery view" at bounding box center [253, 355] width 25 height 25
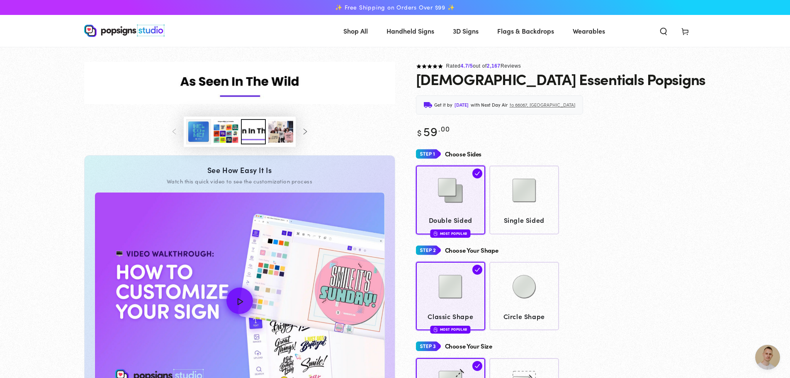
click at [231, 129] on button "Load image 3 in gallery view" at bounding box center [226, 131] width 25 height 25
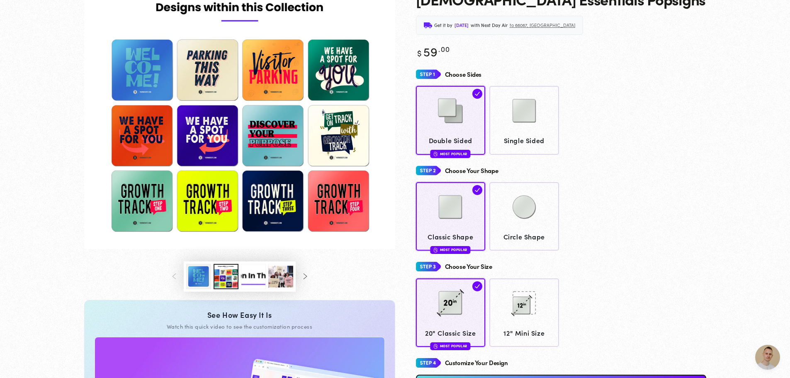
scroll to position [81, 0]
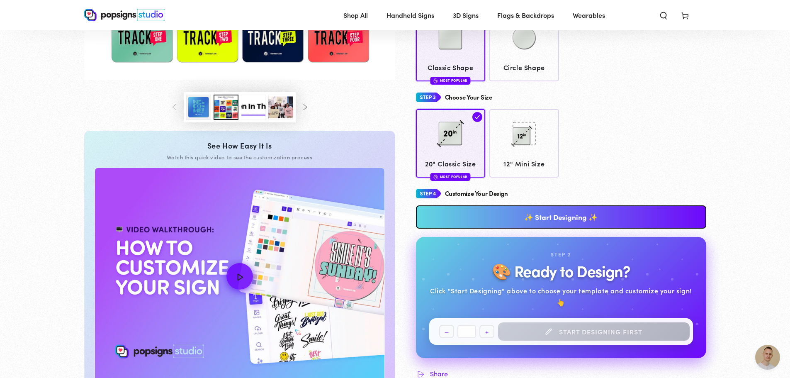
click at [596, 218] on link "✨ Start Designing ✨" at bounding box center [561, 216] width 290 height 23
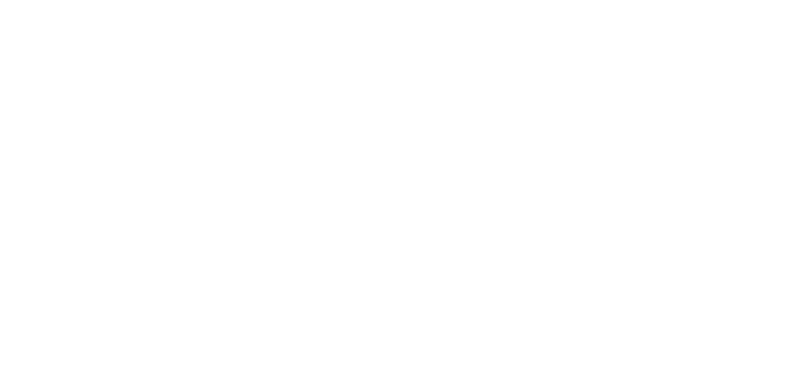
scroll to position [0, 0]
type textarea "An ancient tree with a door leading to a magical world"
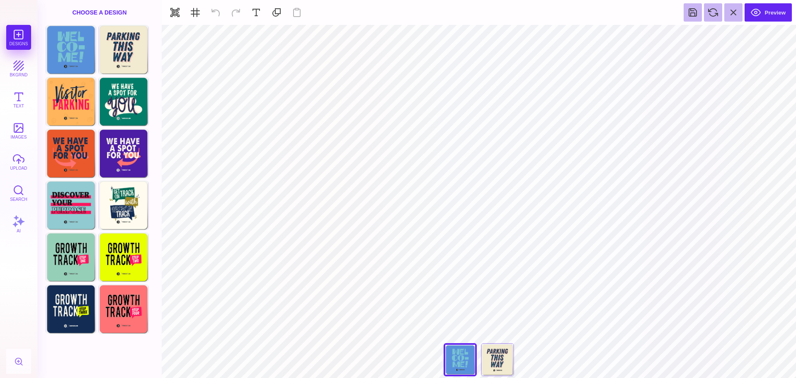
type input "#77C3D4"
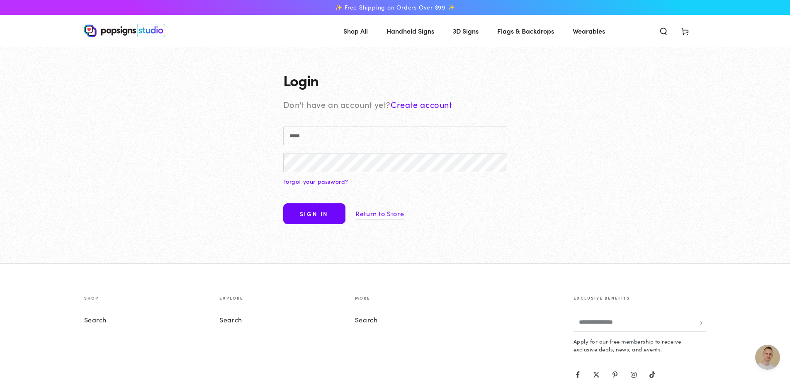
click at [424, 105] on link "Create account" at bounding box center [421, 104] width 61 height 12
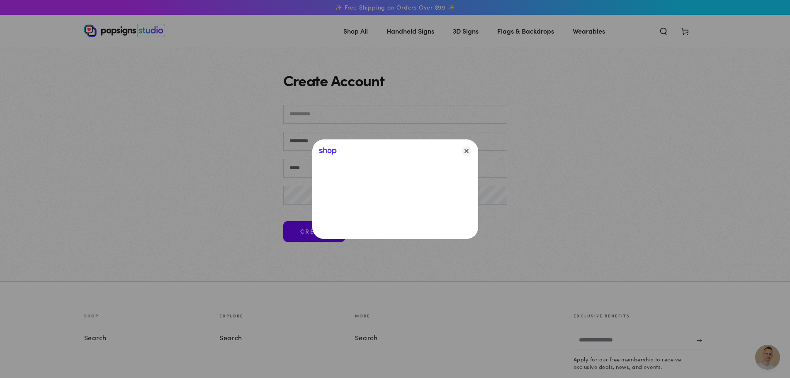
click at [335, 109] on body "Skip to content ✨ Free Shipping on Orders Over $99 ✨ Shop All Shop All" at bounding box center [395, 241] width 790 height 483
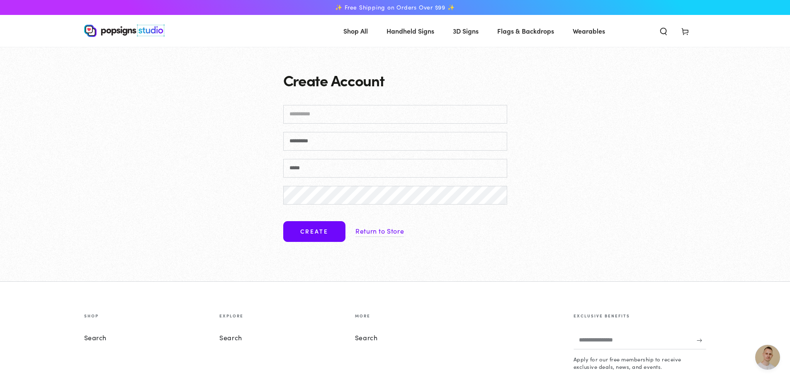
click at [345, 121] on input "First name" at bounding box center [395, 114] width 224 height 19
type input "*****"
type input "*******"
type input "*"
type input "**********"
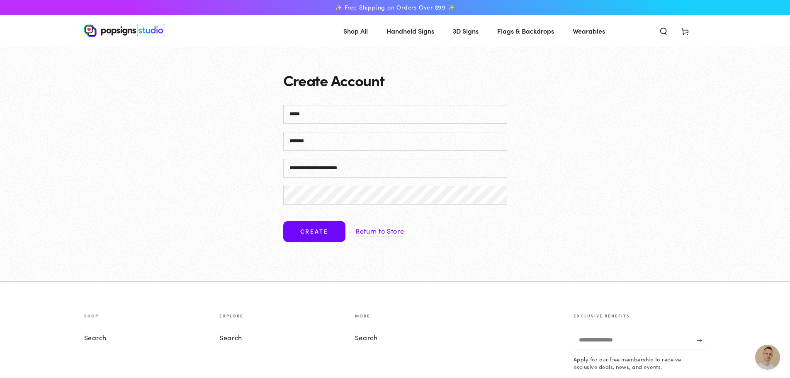
click at [283, 221] on button "Create" at bounding box center [314, 231] width 62 height 21
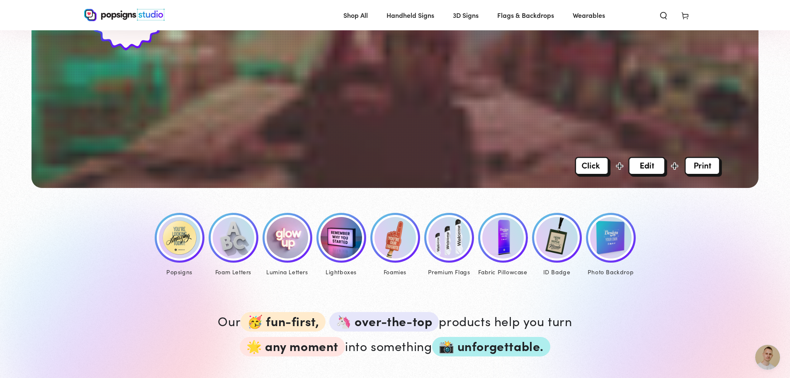
scroll to position [498, 0]
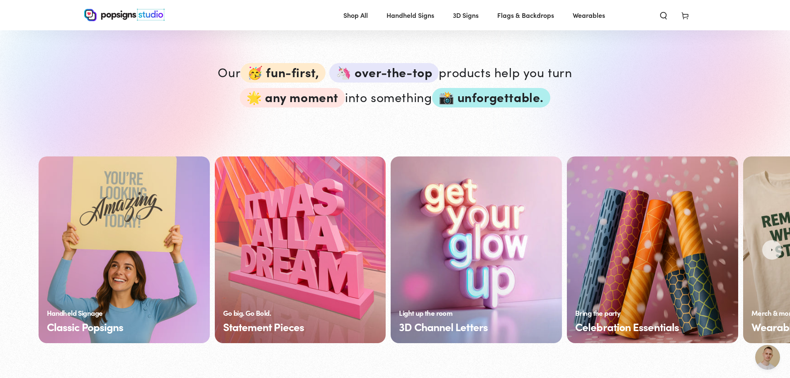
click at [133, 203] on link "Classic Popsigns" at bounding box center [124, 249] width 171 height 187
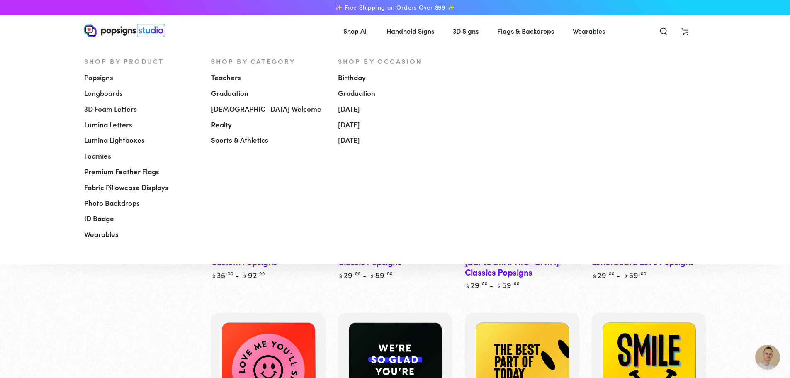
click at [229, 106] on span "[DEMOGRAPHIC_DATA] Welcome" at bounding box center [266, 109] width 110 height 10
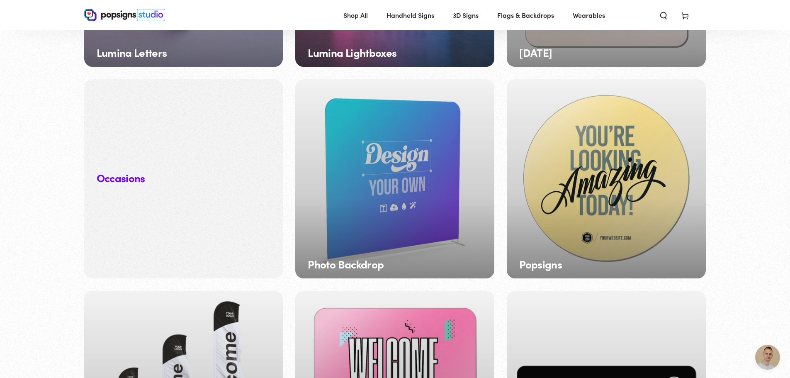
scroll to position [869, 0]
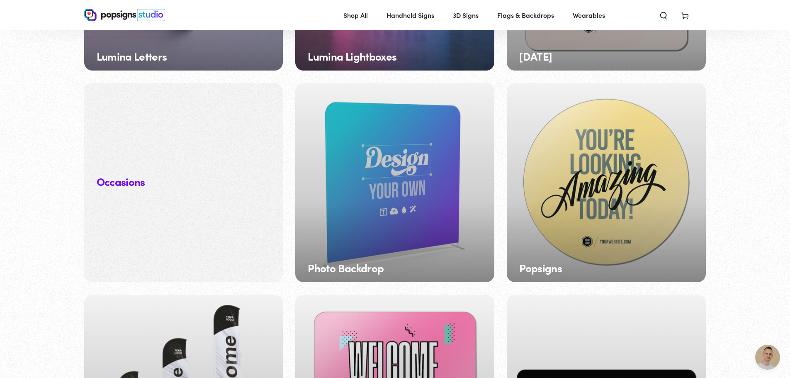
click at [631, 165] on div "Popsigns" at bounding box center [606, 182] width 199 height 199
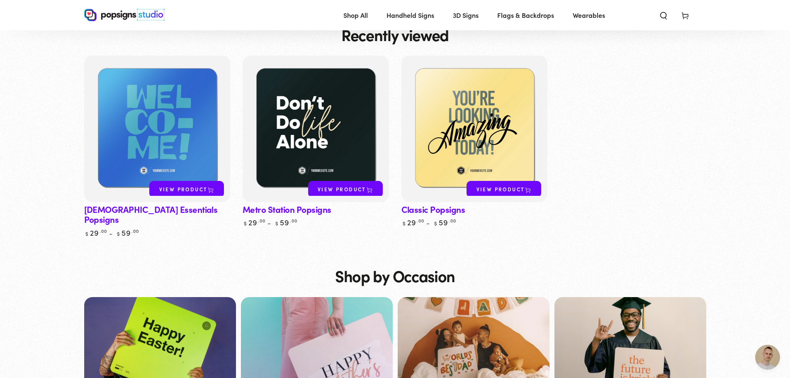
scroll to position [2668, 0]
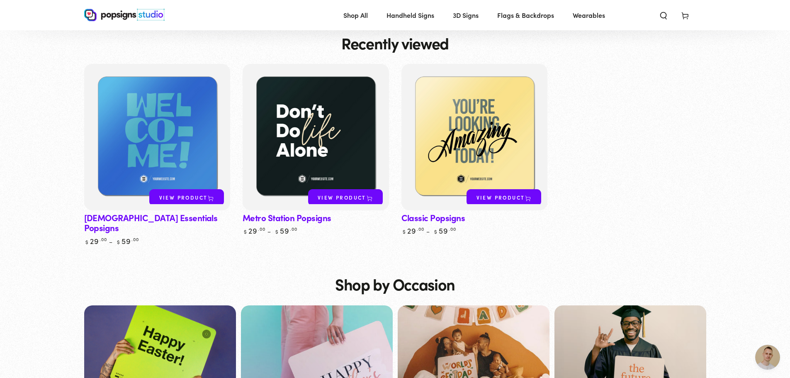
click at [508, 189] on link "View product" at bounding box center [504, 197] width 75 height 17
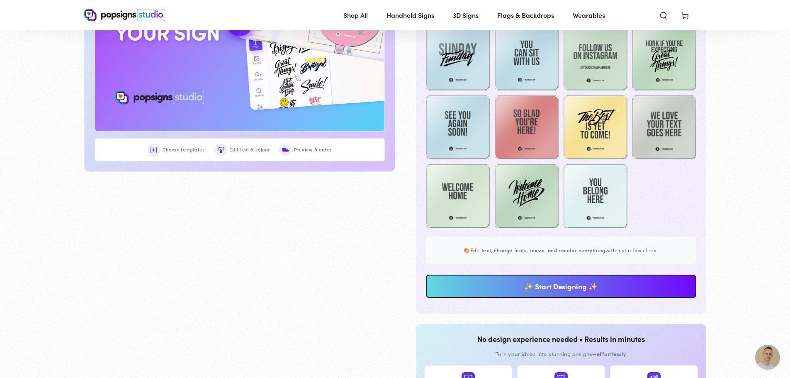
scroll to position [579, 0]
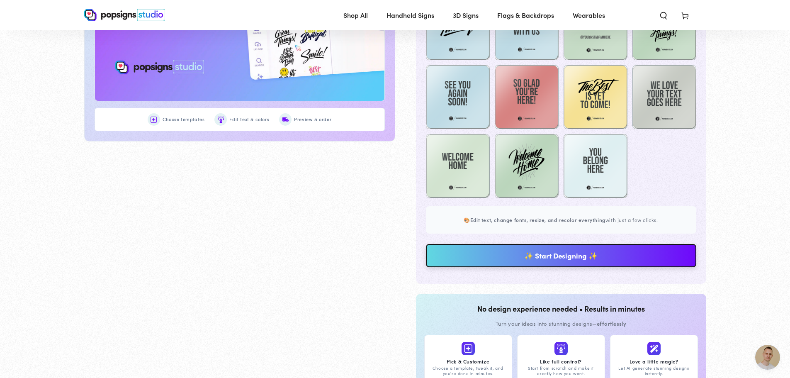
click at [574, 257] on link "✨ Start Designing ✨" at bounding box center [561, 255] width 270 height 23
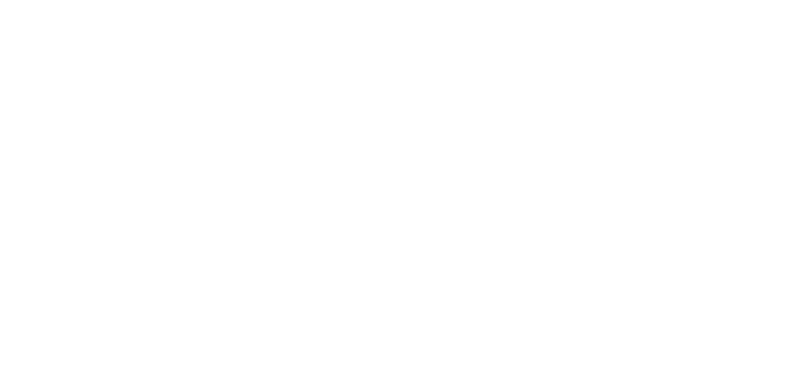
scroll to position [0, 0]
type textarea "An ancient tree with a door leading to a magical world"
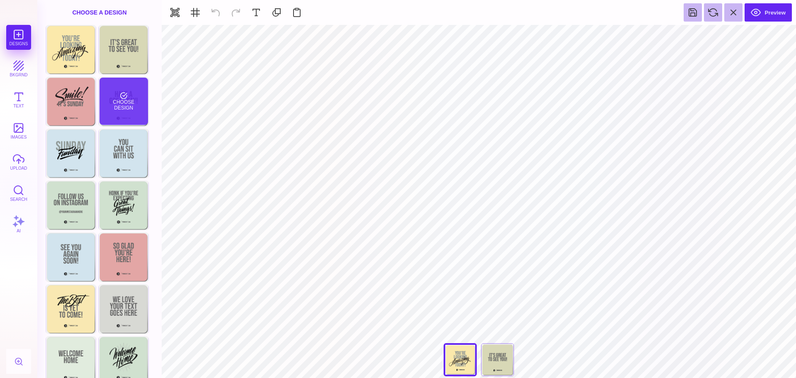
type input "#FBE9AB"
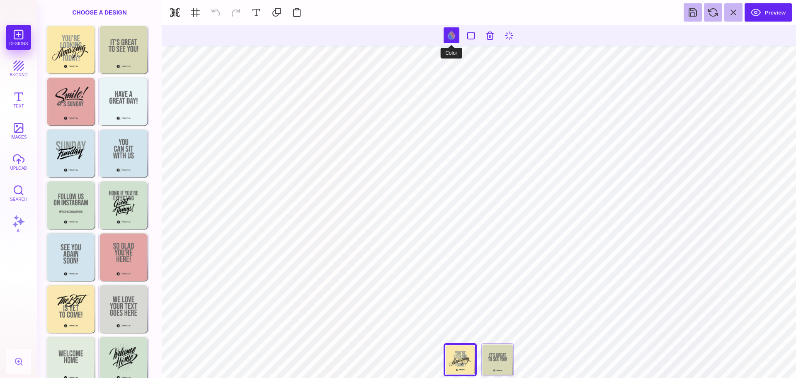
click at [452, 36] on button at bounding box center [452, 35] width 16 height 16
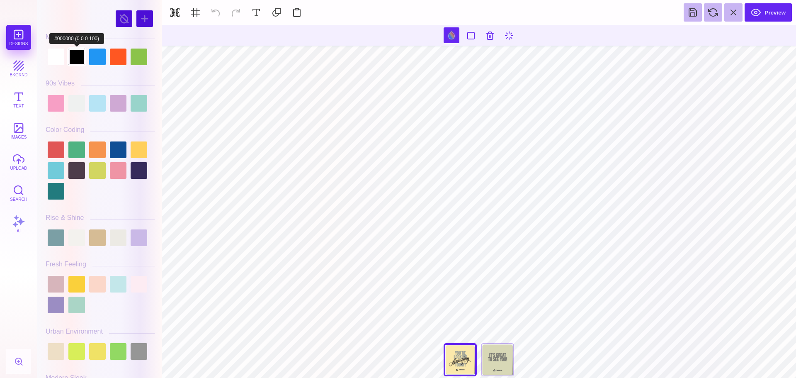
click at [76, 60] on div at bounding box center [76, 57] width 17 height 17
type input "#8F9895"
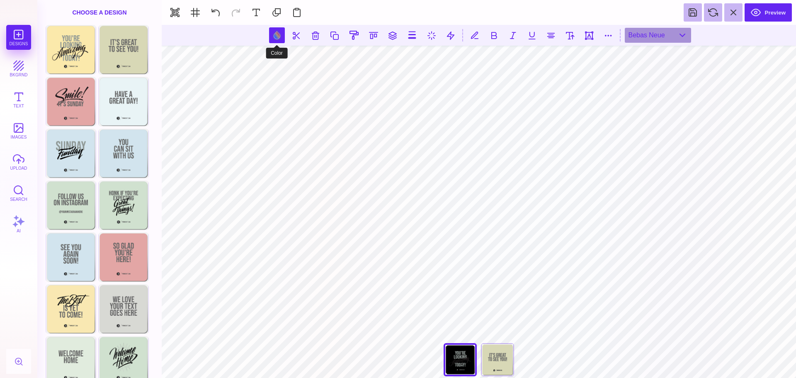
click at [275, 41] on button at bounding box center [277, 35] width 16 height 16
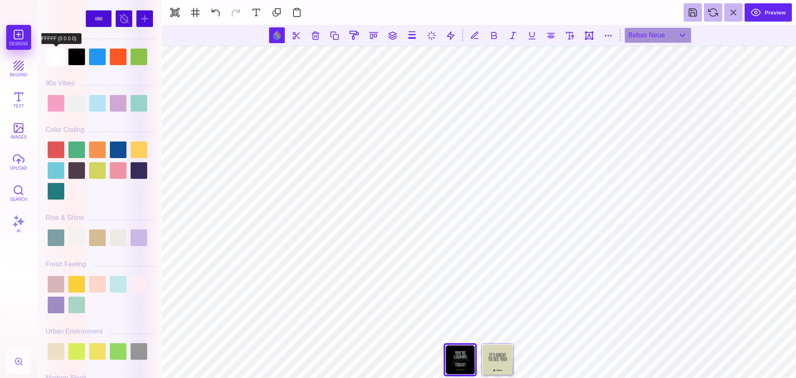
click at [55, 55] on div at bounding box center [56, 57] width 17 height 17
click at [56, 58] on div at bounding box center [56, 57] width 17 height 17
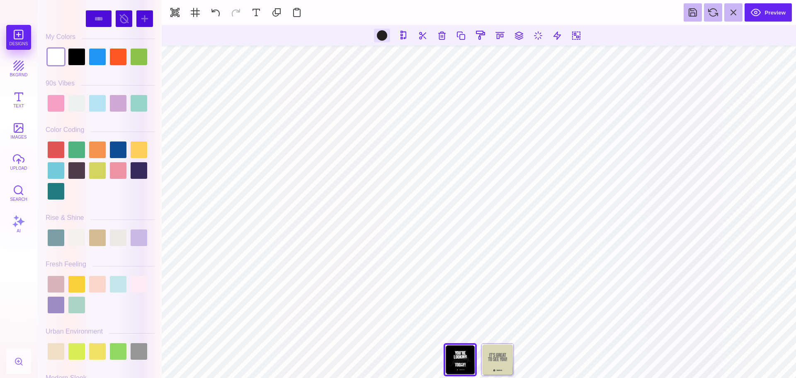
click at [386, 39] on div at bounding box center [382, 36] width 16 height 14
click at [98, 57] on div at bounding box center [97, 57] width 17 height 17
type input "#2196F3"
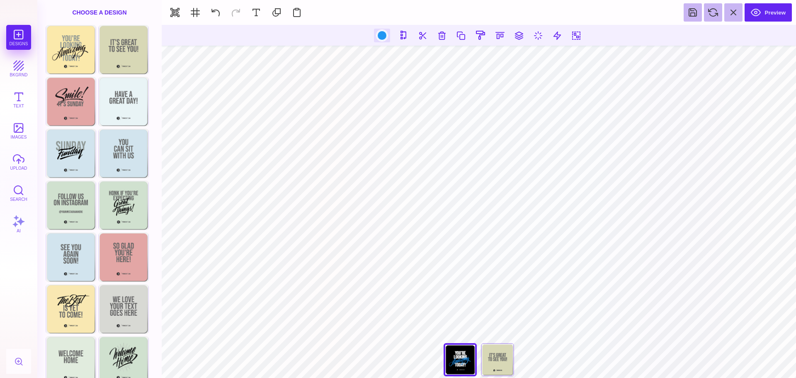
click at [386, 36] on div at bounding box center [382, 35] width 10 height 10
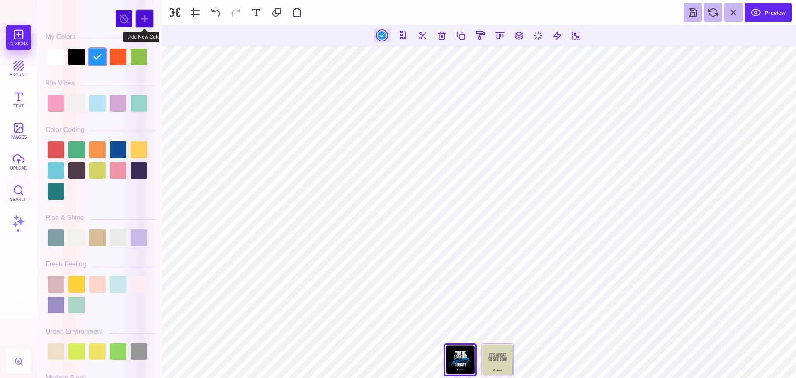
click at [137, 20] on div at bounding box center [144, 18] width 17 height 17
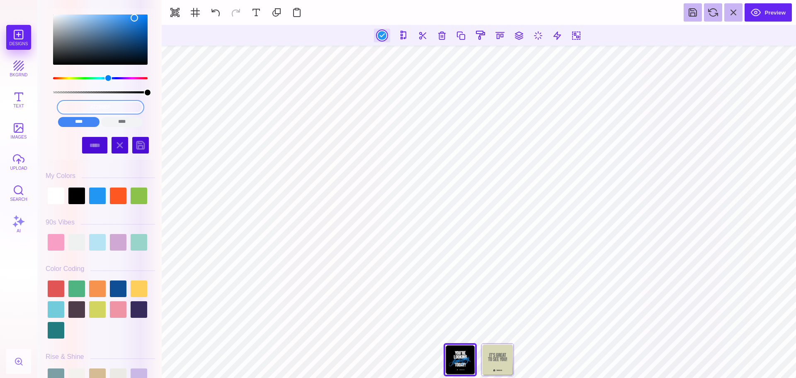
drag, startPoint x: 125, startPoint y: 107, endPoint x: 51, endPoint y: 106, distance: 73.4
click at [52, 106] on div "#2288EF **** **** **** **** **** **** ****** *****" at bounding box center [100, 113] width 97 height 33
type input "#34BCE9"
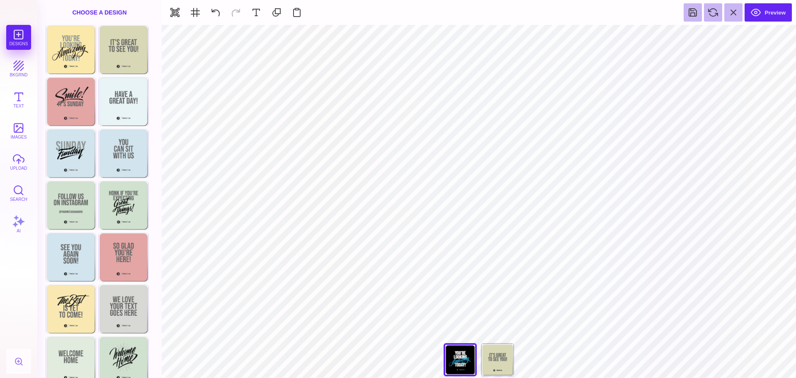
click at [2, 93] on div "Designs bkgrnd Text images upload Search AI" at bounding box center [18, 201] width 37 height 353
click at [15, 97] on button "Text" at bounding box center [18, 99] width 25 height 25
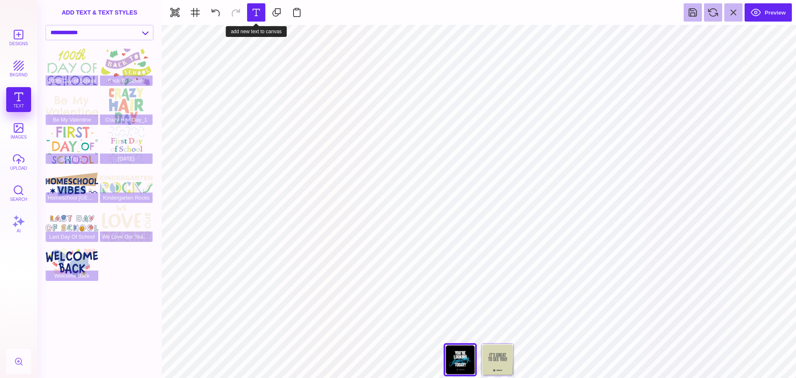
click at [253, 16] on button at bounding box center [256, 12] width 18 height 18
type input "#000000"
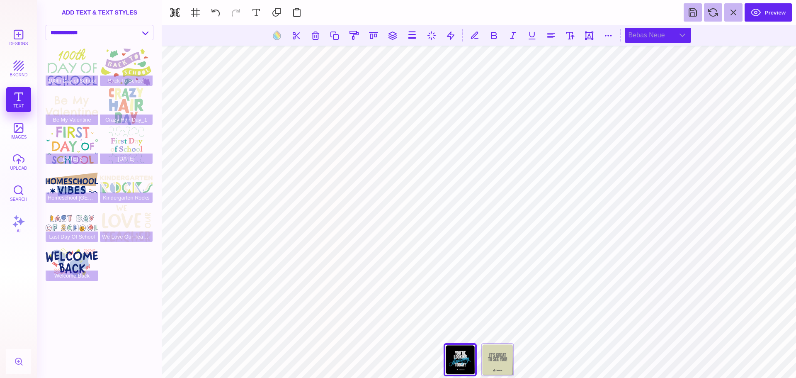
click at [683, 35] on div "Bebas Neue" at bounding box center [658, 35] width 66 height 15
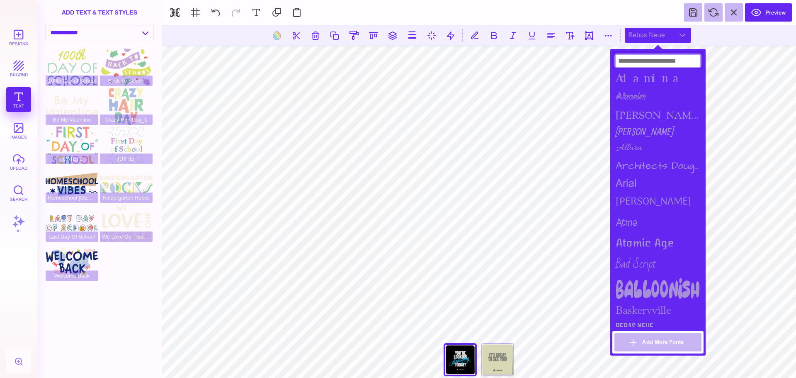
click at [653, 56] on input at bounding box center [658, 61] width 85 height 12
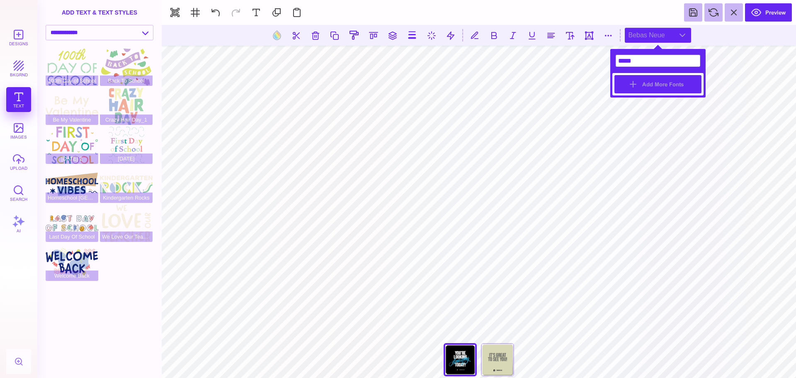
type input "*****"
click at [669, 92] on button "Add More Fonts" at bounding box center [658, 84] width 87 height 18
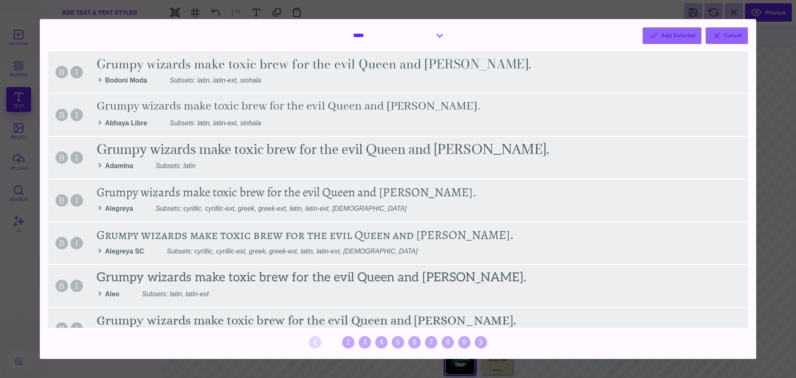
click at [440, 34] on select "**********" at bounding box center [398, 36] width 99 height 16
select select "*"
click at [349, 28] on select "**********" at bounding box center [398, 36] width 99 height 16
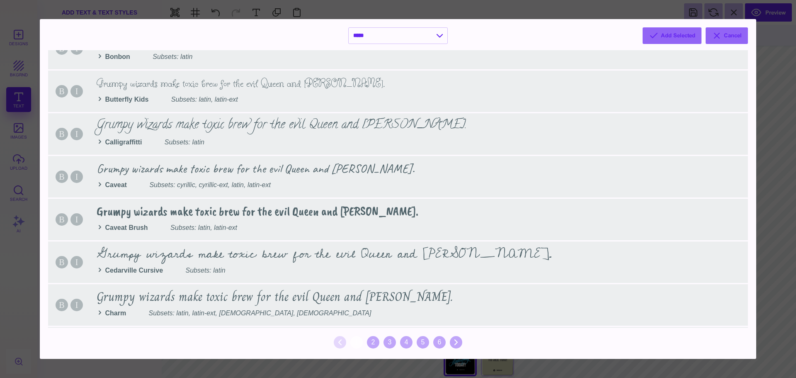
scroll to position [622, 0]
click at [373, 345] on div "2" at bounding box center [373, 342] width 12 height 12
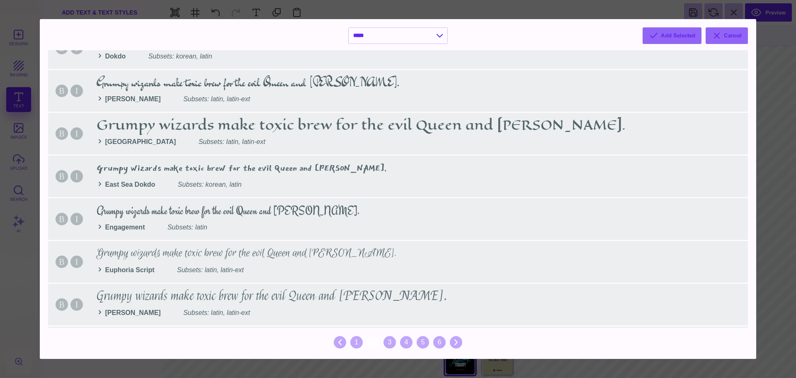
click at [386, 343] on div "3" at bounding box center [390, 342] width 12 height 12
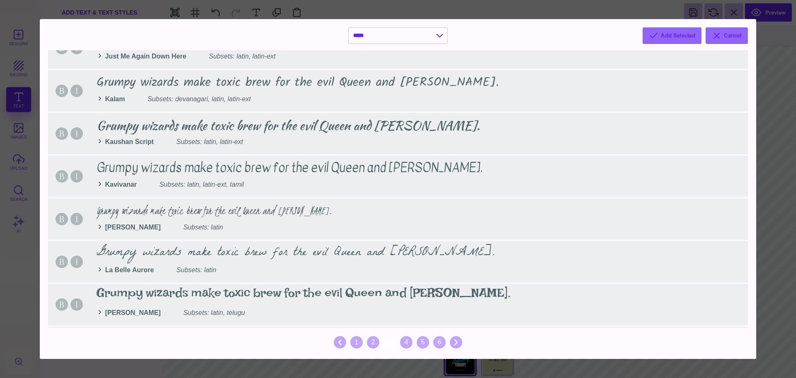
click at [415, 344] on div "1 2 3 4 5 6" at bounding box center [398, 342] width 700 height 17
click at [441, 344] on div "6" at bounding box center [439, 342] width 12 height 12
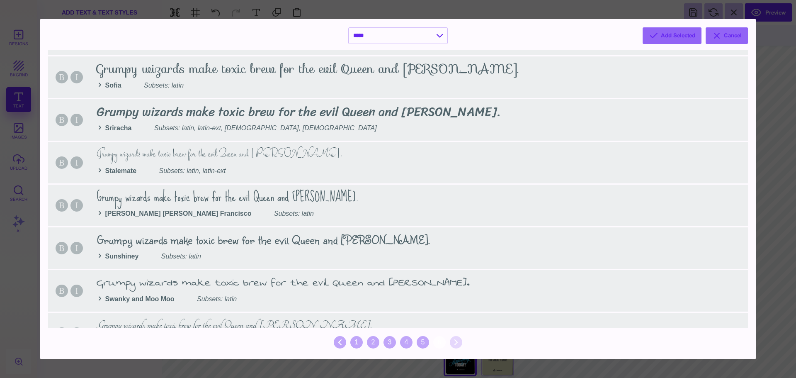
scroll to position [206, 0]
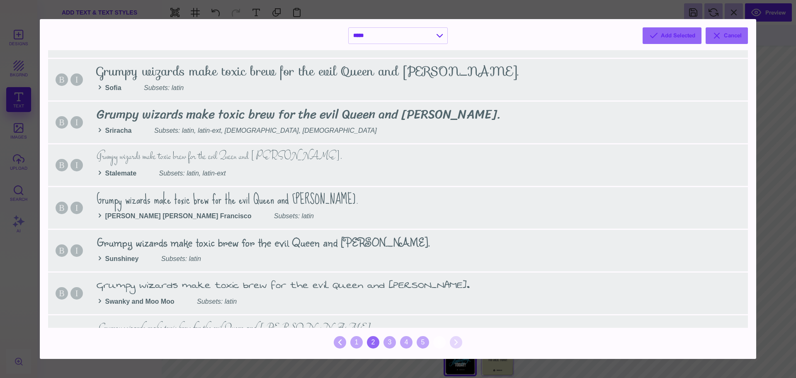
click at [373, 344] on div "2" at bounding box center [373, 342] width 12 height 12
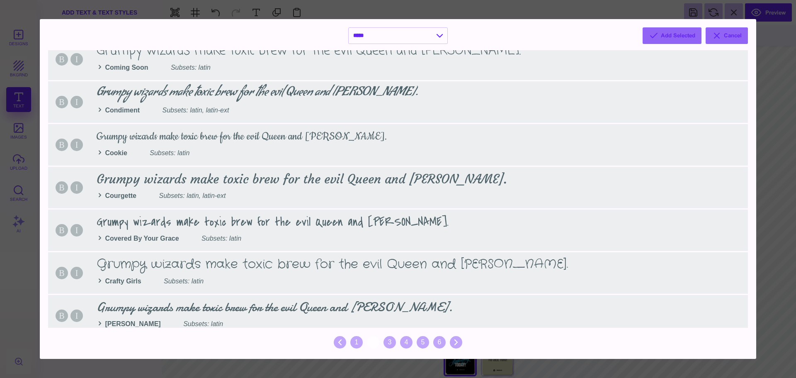
scroll to position [0, 0]
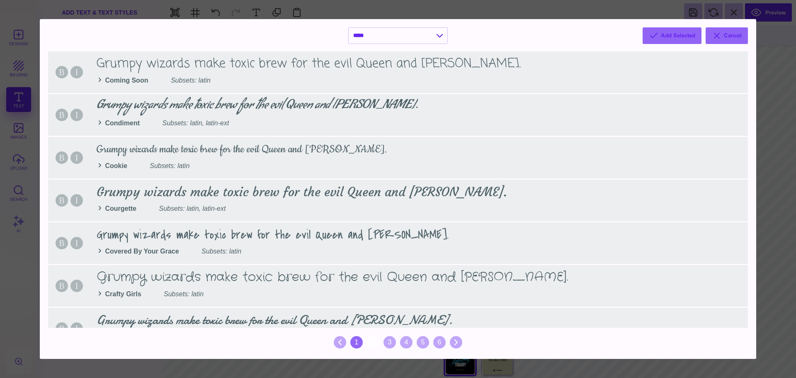
click at [356, 344] on div "1" at bounding box center [356, 342] width 12 height 12
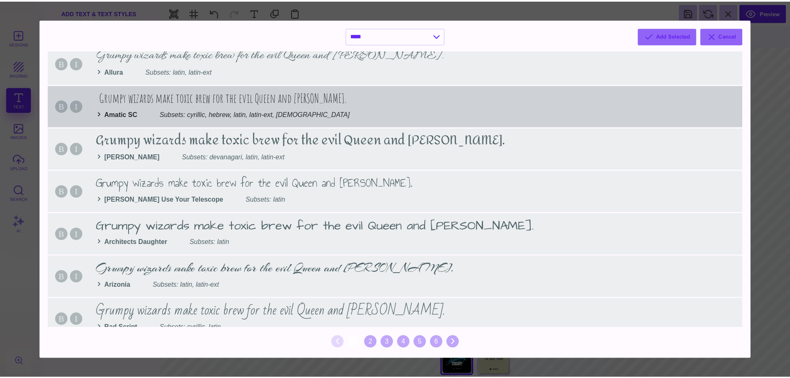
scroll to position [128, 0]
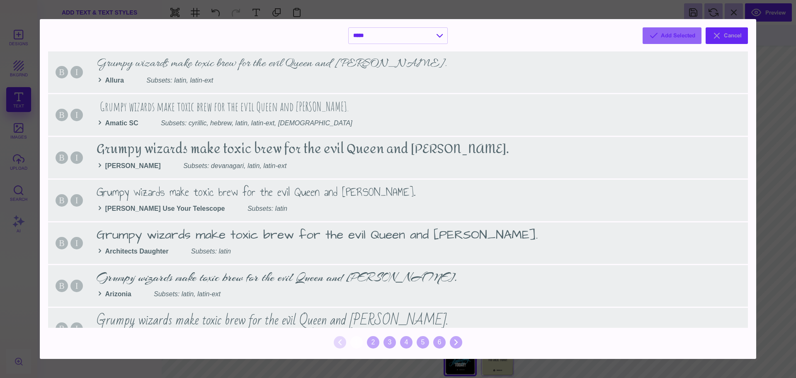
click at [728, 37] on button "Cancel" at bounding box center [727, 35] width 42 height 17
select select "*"
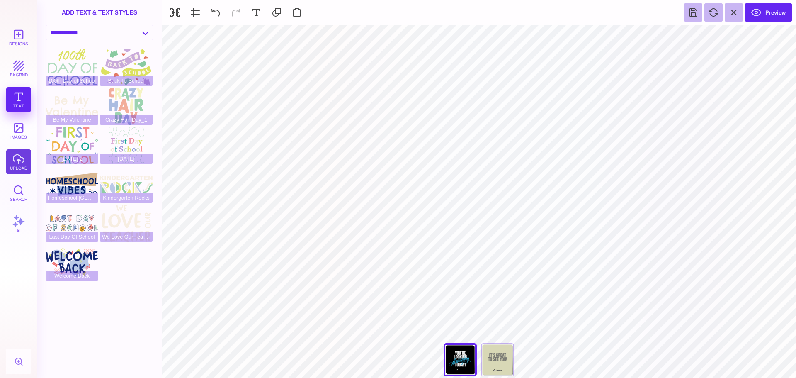
click at [22, 165] on button "upload" at bounding box center [18, 161] width 25 height 25
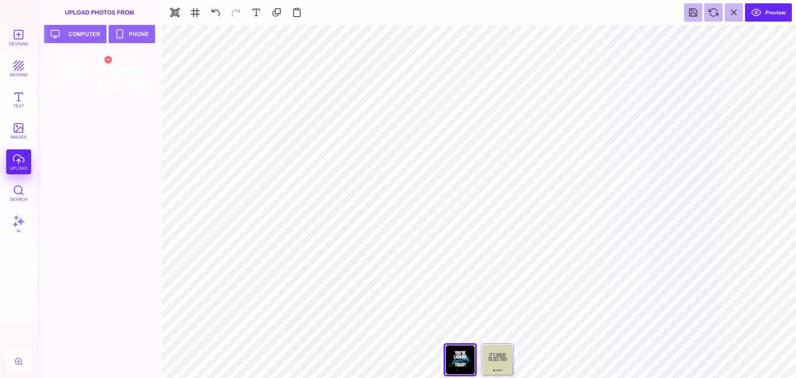
click at [126, 75] on div at bounding box center [126, 69] width 53 height 37
click at [500, 363] on div "Back" at bounding box center [497, 359] width 33 height 33
type input "#D8D8B6"
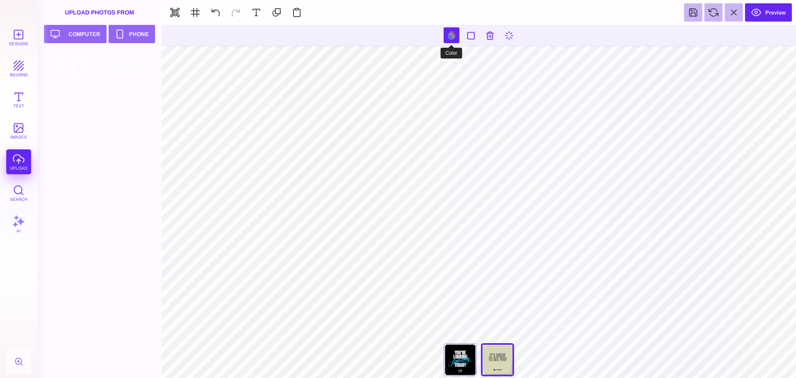
click at [452, 35] on button at bounding box center [452, 35] width 16 height 16
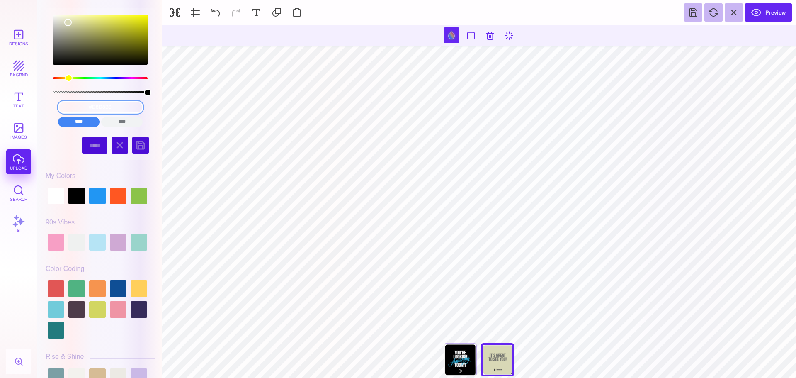
drag, startPoint x: 128, startPoint y: 107, endPoint x: 41, endPoint y: 106, distance: 87.1
click at [41, 106] on div "#D8D8B6 **** **** **** **** **** **** ****** ***** ***** ******" at bounding box center [99, 189] width 124 height 378
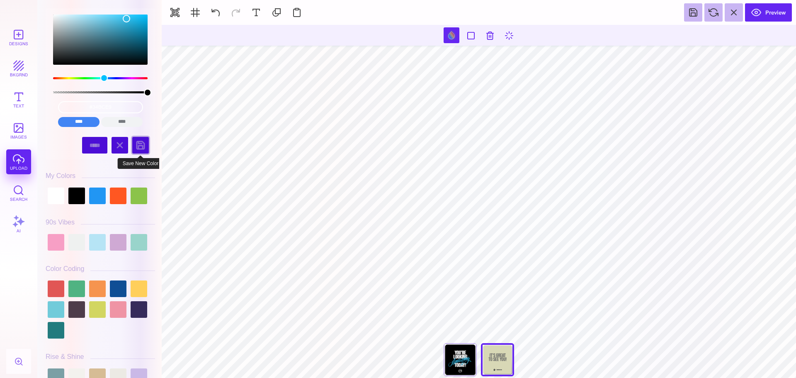
click at [140, 146] on div at bounding box center [140, 145] width 17 height 17
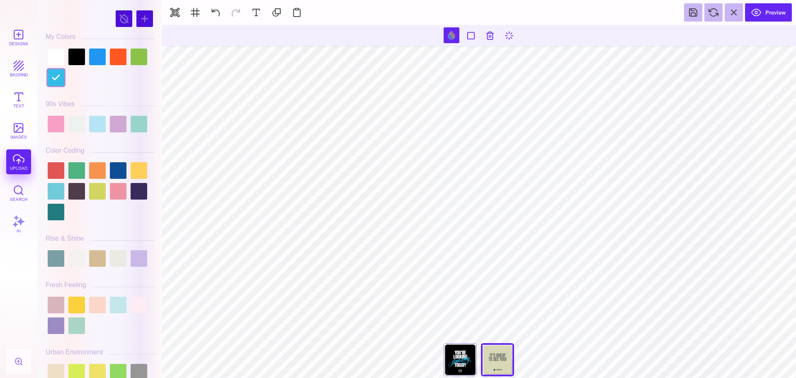
click at [97, 80] on div at bounding box center [100, 66] width 109 height 41
type input "#666766"
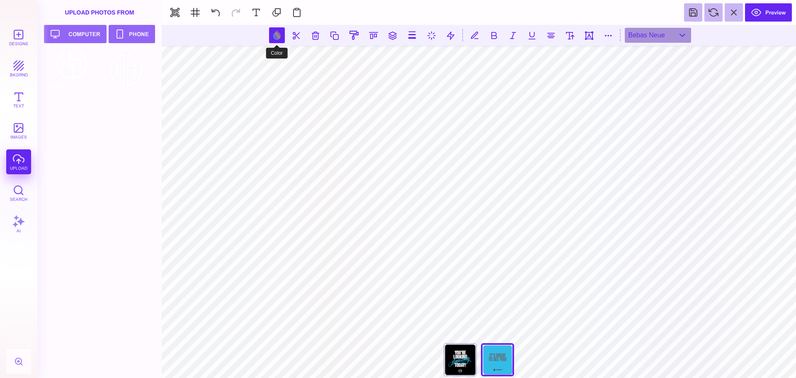
click at [269, 36] on button at bounding box center [277, 35] width 16 height 16
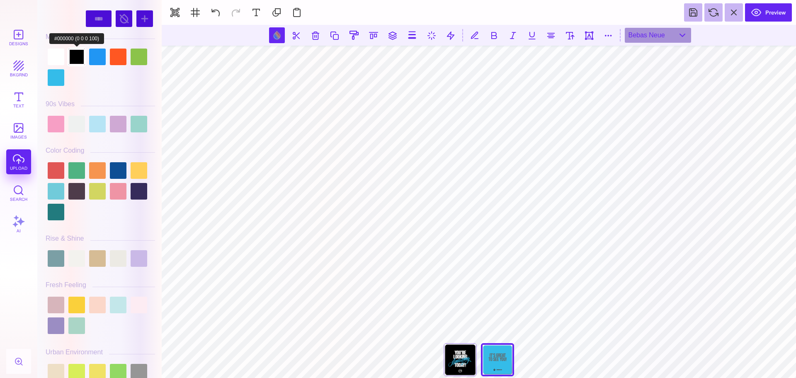
click at [77, 57] on div at bounding box center [76, 57] width 17 height 17
click at [58, 56] on div at bounding box center [56, 57] width 17 height 17
click at [79, 55] on div at bounding box center [76, 57] width 17 height 17
type input "#000000"
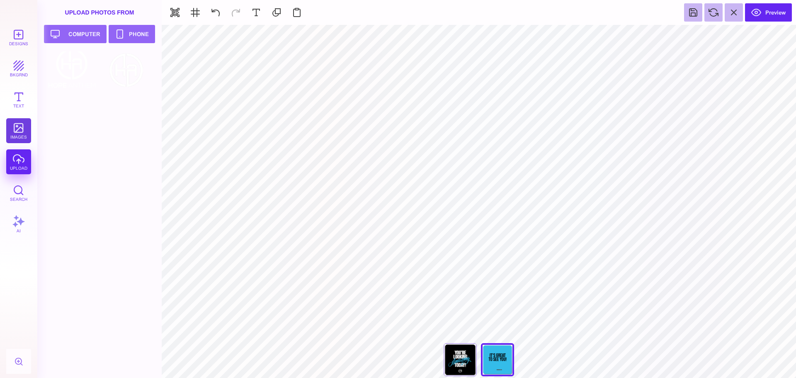
click at [17, 132] on button "images" at bounding box center [18, 130] width 25 height 25
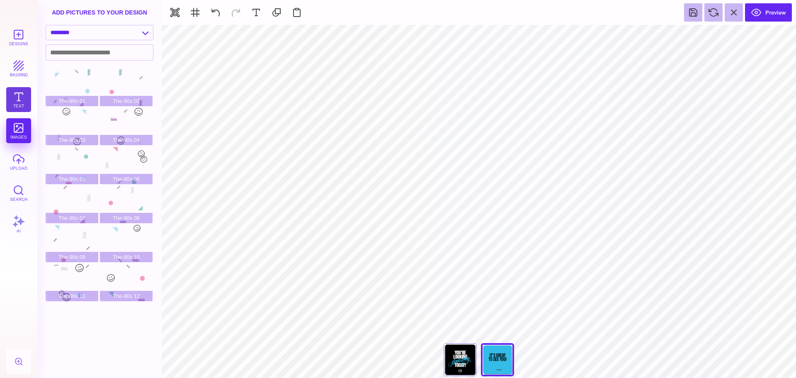
click at [19, 96] on button "Text" at bounding box center [18, 99] width 25 height 25
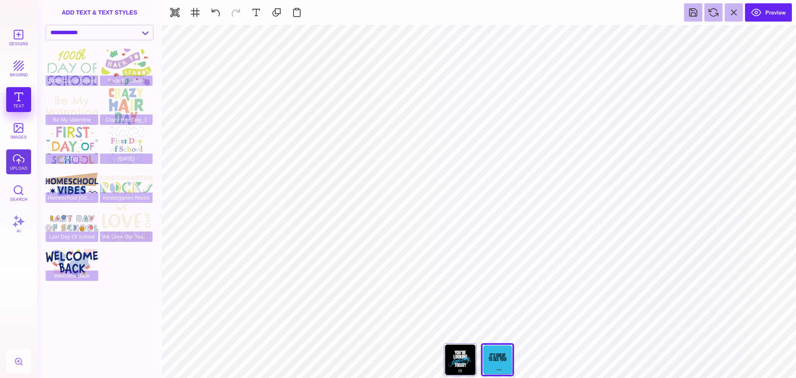
click at [18, 160] on button "upload" at bounding box center [18, 161] width 25 height 25
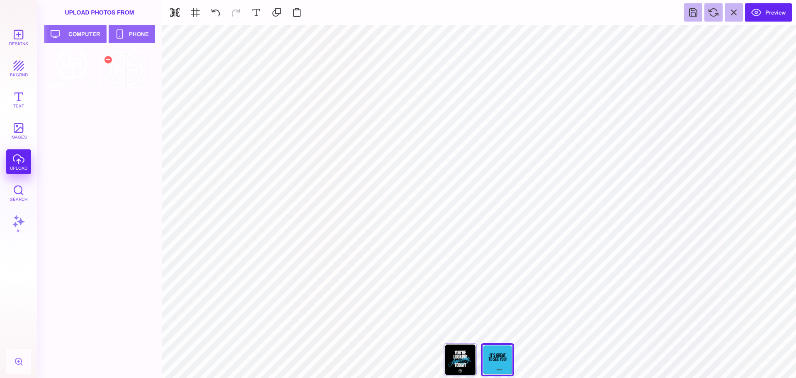
click at [129, 78] on div at bounding box center [126, 69] width 53 height 37
type input "#000000"
click at [450, 360] on div "Front" at bounding box center [460, 359] width 33 height 33
click at [505, 357] on div "Back" at bounding box center [497, 359] width 33 height 33
click at [693, 15] on button at bounding box center [693, 12] width 18 height 18
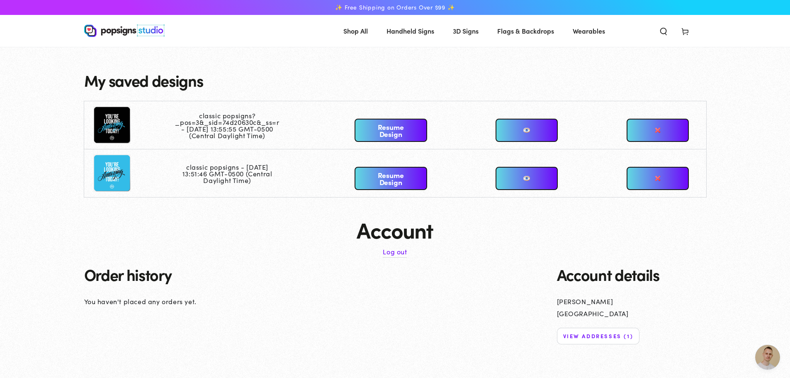
click at [399, 175] on link "Resume Design" at bounding box center [391, 178] width 73 height 23
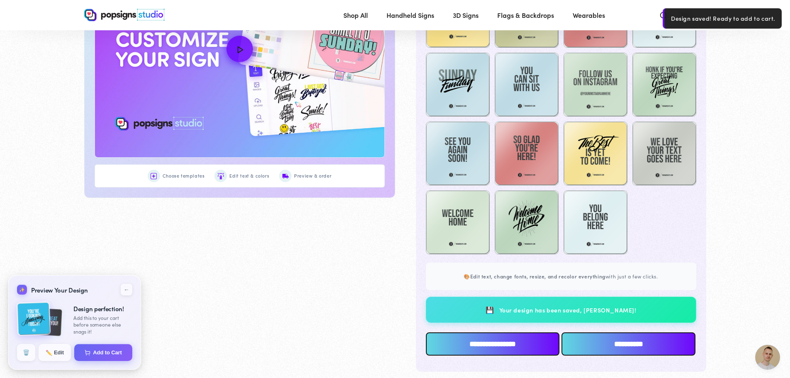
scroll to position [537, 0]
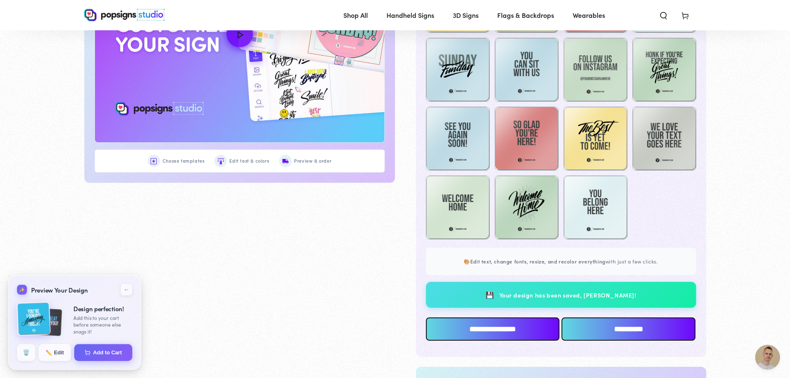
click at [540, 336] on input "**********" at bounding box center [493, 328] width 134 height 23
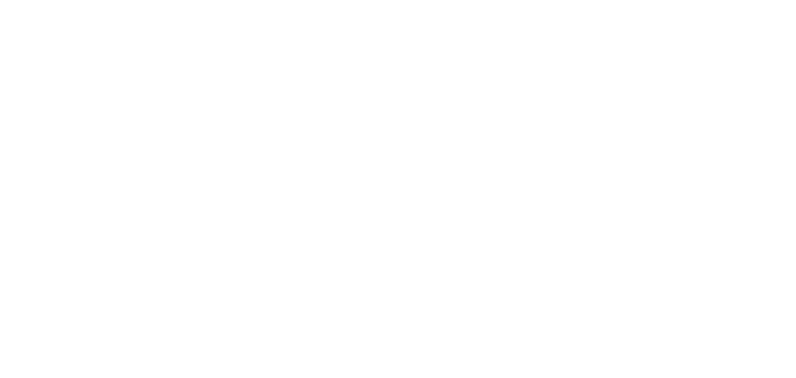
scroll to position [0, 0]
type textarea "An ancient tree with a door leading to a magical world"
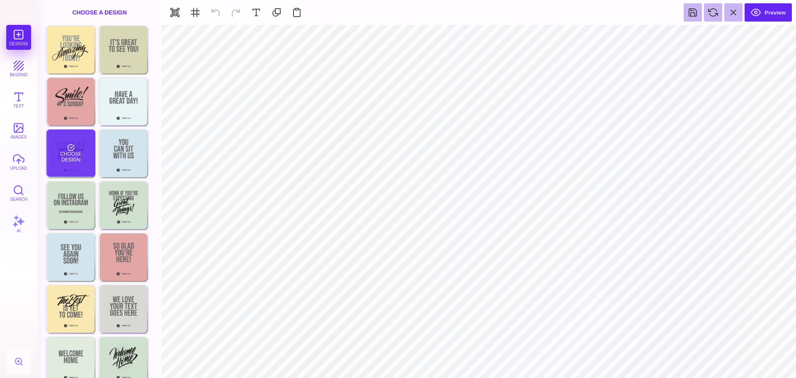
click at [60, 163] on div "Choose Design" at bounding box center [70, 152] width 49 height 47
type input "#000000"
